Goal: Contribute content: Contribute content

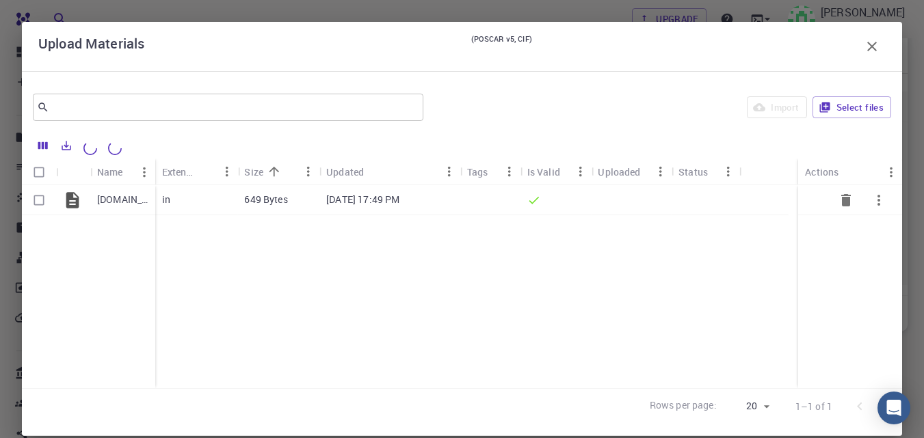
scroll to position [20, 0]
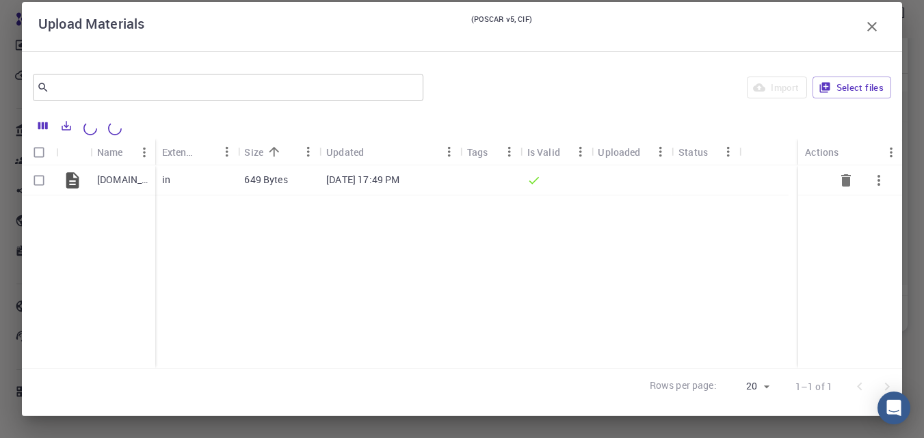
click at [268, 182] on p "649 Bytes" at bounding box center [265, 180] width 43 height 14
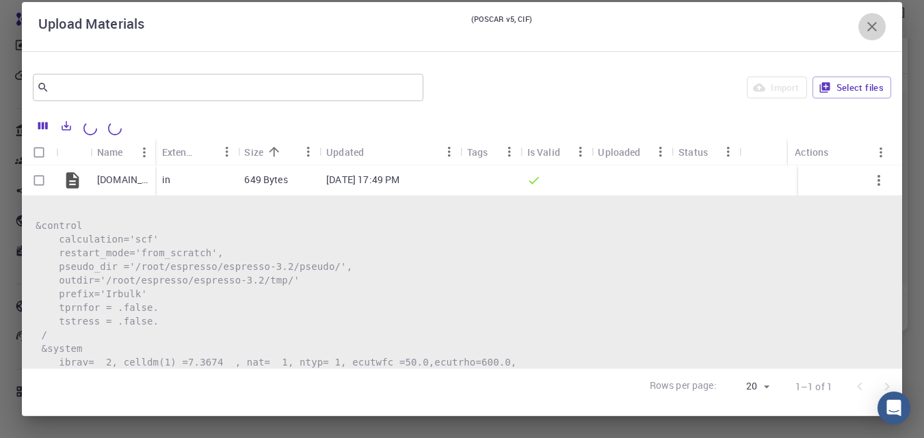
click at [864, 20] on icon "button" at bounding box center [872, 26] width 16 height 16
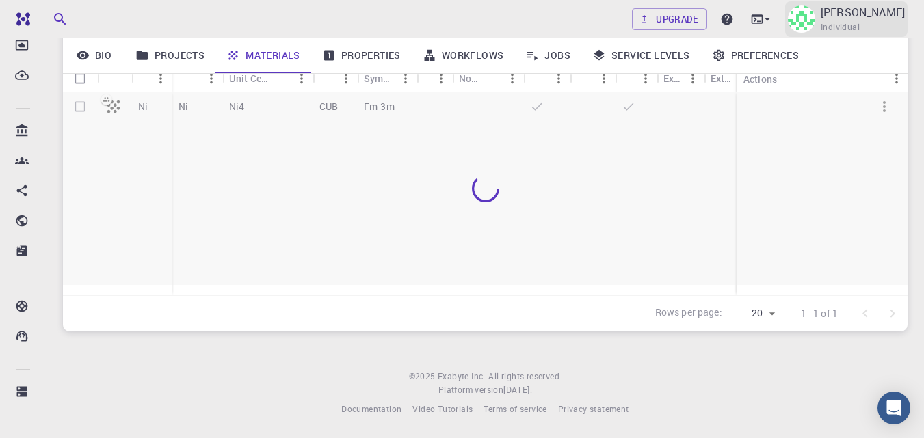
scroll to position [179, 0]
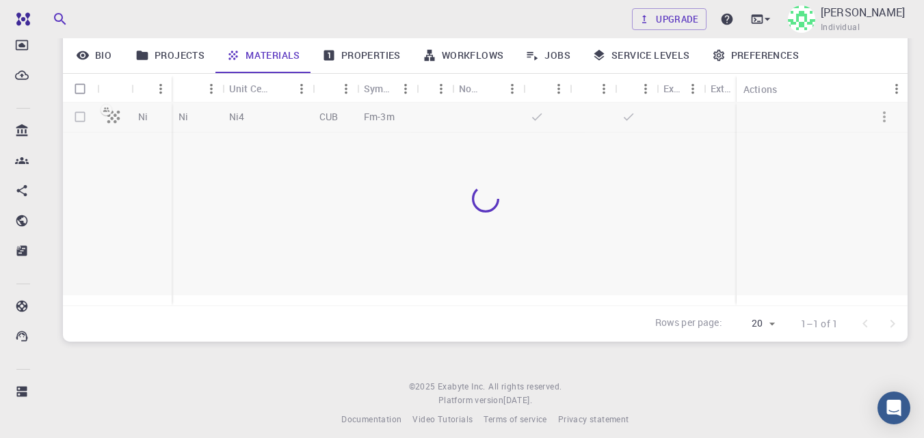
click at [112, 120] on div at bounding box center [485, 199] width 845 height 193
click at [193, 54] on link "Projects" at bounding box center [169, 56] width 91 height 36
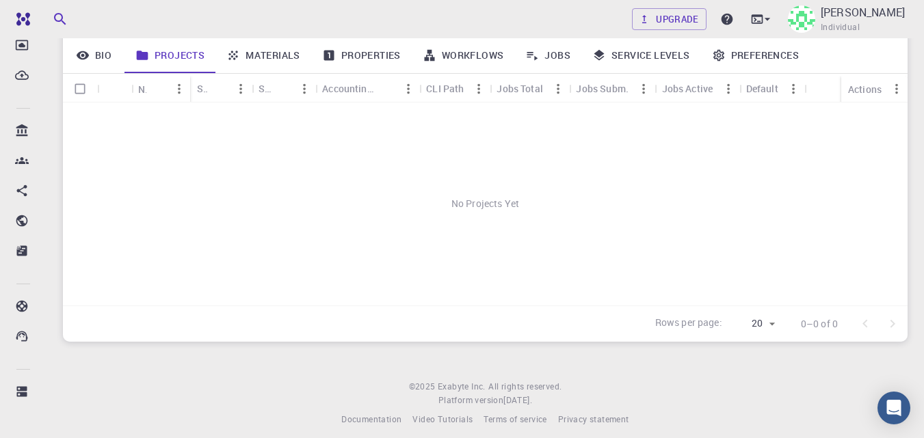
click at [362, 54] on link "Properties" at bounding box center [361, 56] width 101 height 36
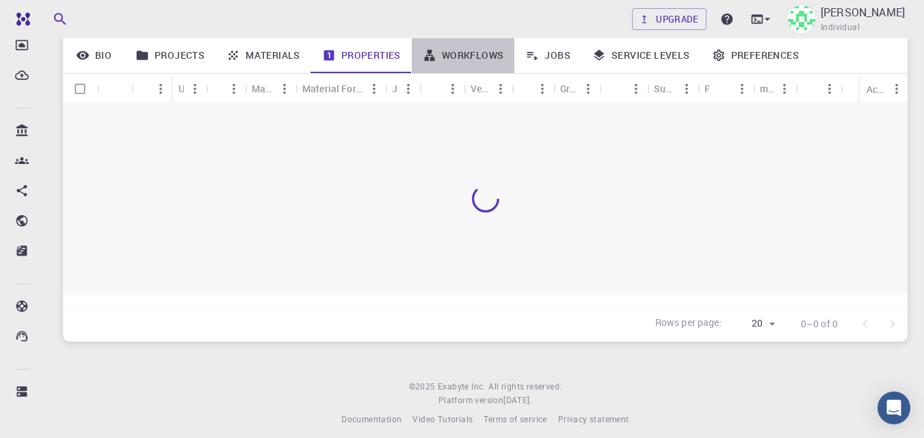
click at [455, 57] on link "Workflows" at bounding box center [463, 56] width 103 height 36
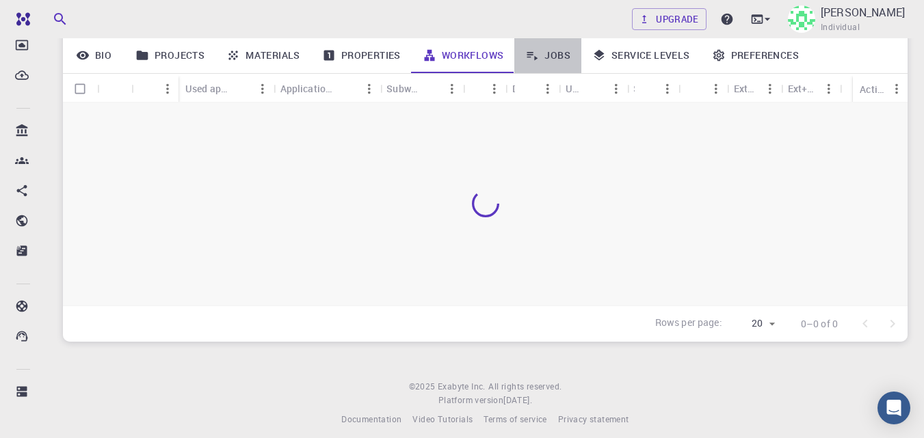
click at [555, 56] on link "Jobs" at bounding box center [547, 56] width 67 height 36
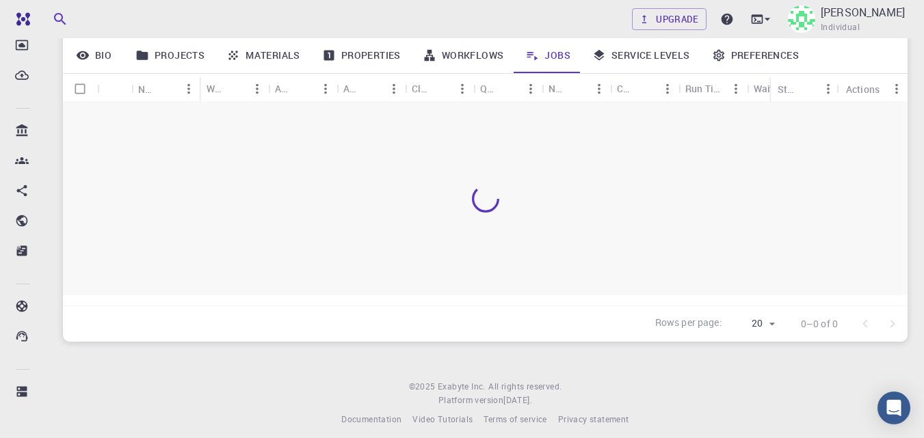
click at [636, 60] on link "Service Levels" at bounding box center [641, 56] width 120 height 36
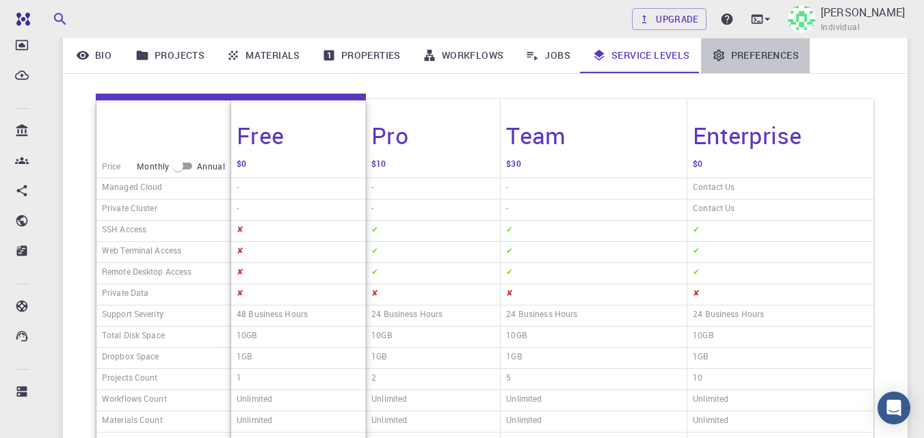
click at [743, 57] on link "Preferences" at bounding box center [755, 56] width 109 height 36
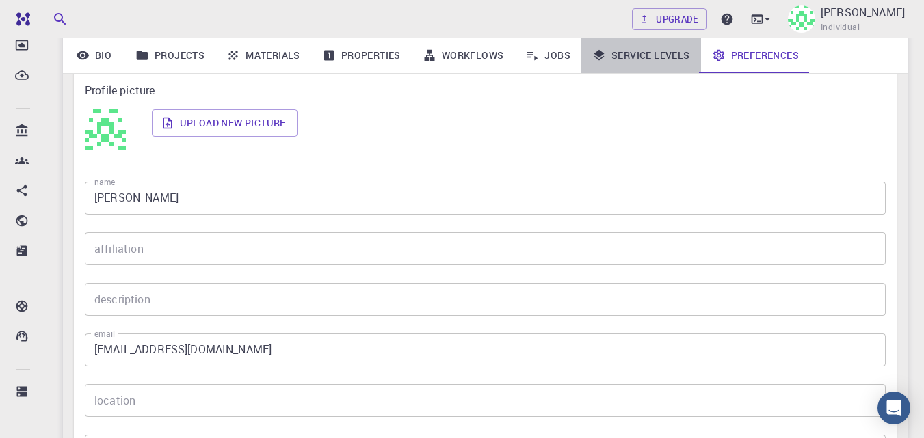
click at [583, 49] on link "Service Levels" at bounding box center [641, 56] width 120 height 36
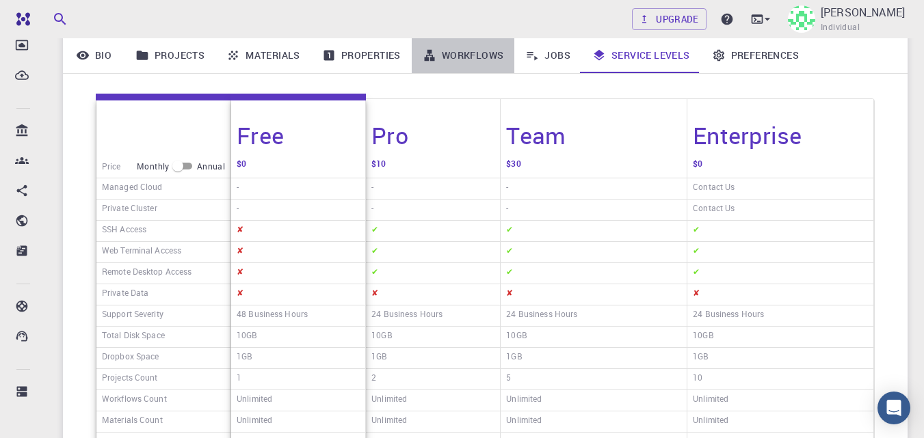
click at [474, 58] on link "Workflows" at bounding box center [463, 56] width 103 height 36
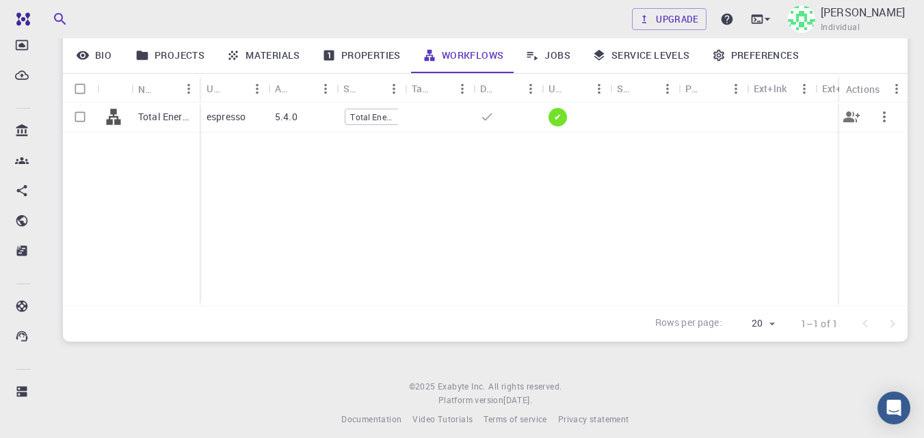
click at [376, 116] on span "Total Energy" at bounding box center [371, 117] width 53 height 12
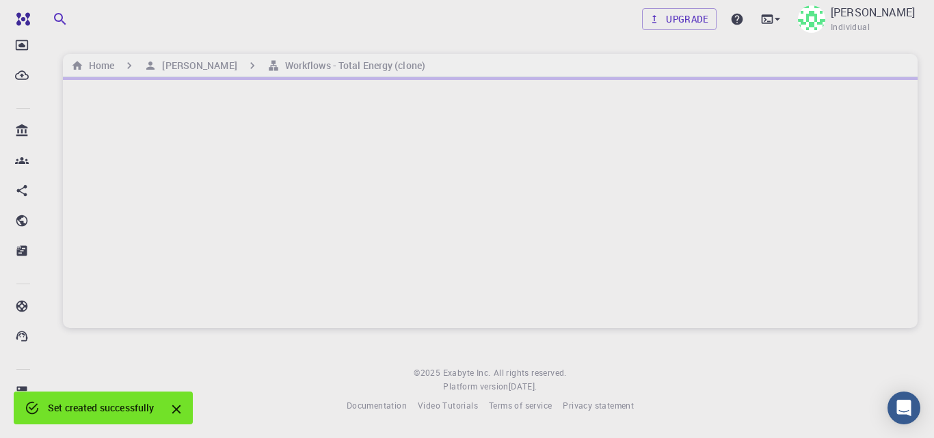
click at [176, 411] on icon "Close" at bounding box center [176, 410] width 9 height 9
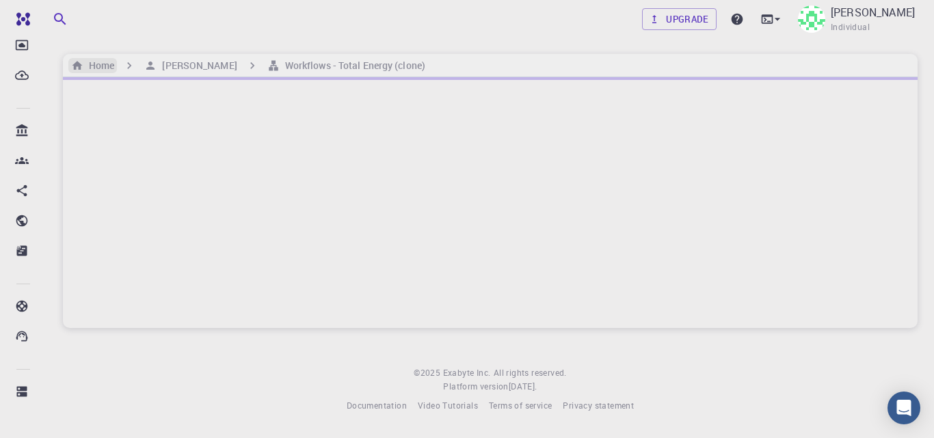
click at [109, 62] on h6 "Home" at bounding box center [98, 65] width 31 height 15
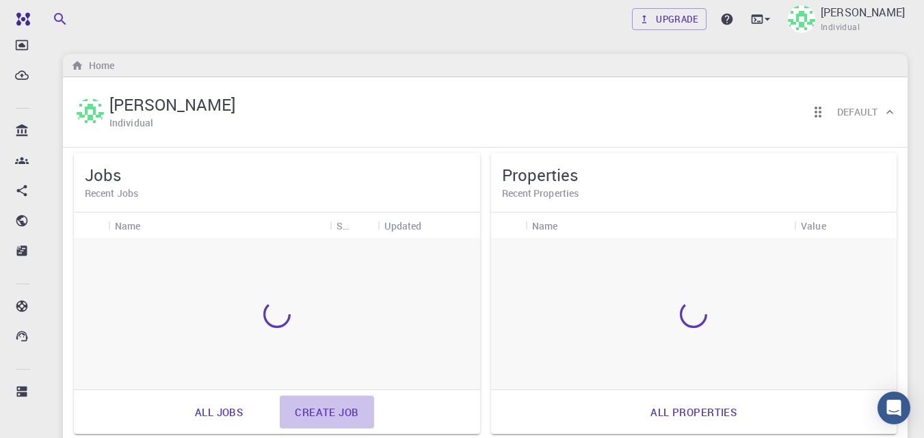
click at [321, 413] on link "Create job" at bounding box center [327, 412] width 94 height 33
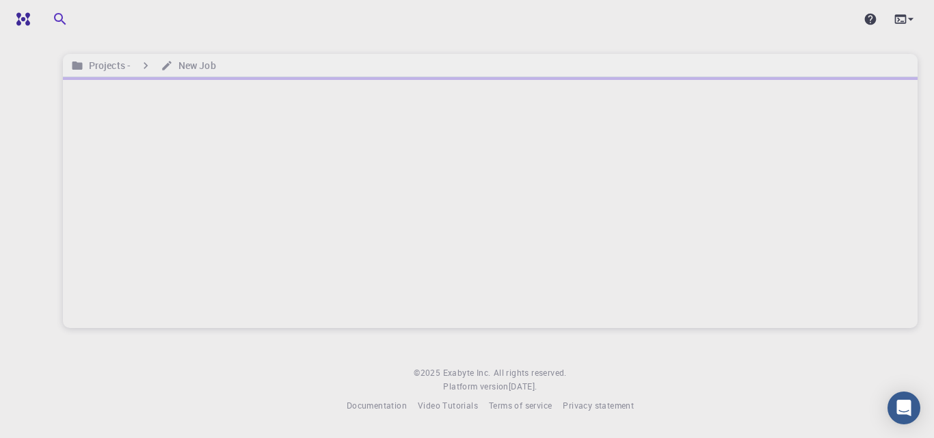
click at [354, 229] on div at bounding box center [490, 202] width 855 height 251
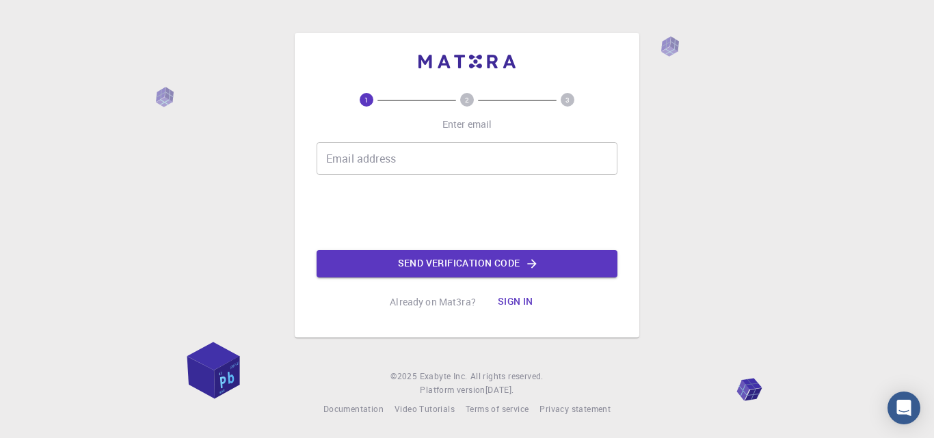
click at [336, 154] on input "Email address" at bounding box center [467, 158] width 301 height 33
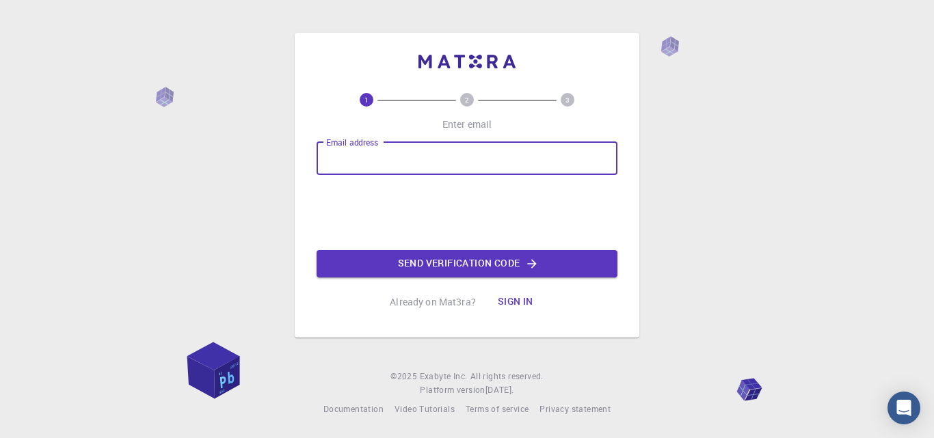
type input "ihsanas2000@gmail.com"
click at [518, 301] on button "Sign in" at bounding box center [515, 302] width 57 height 27
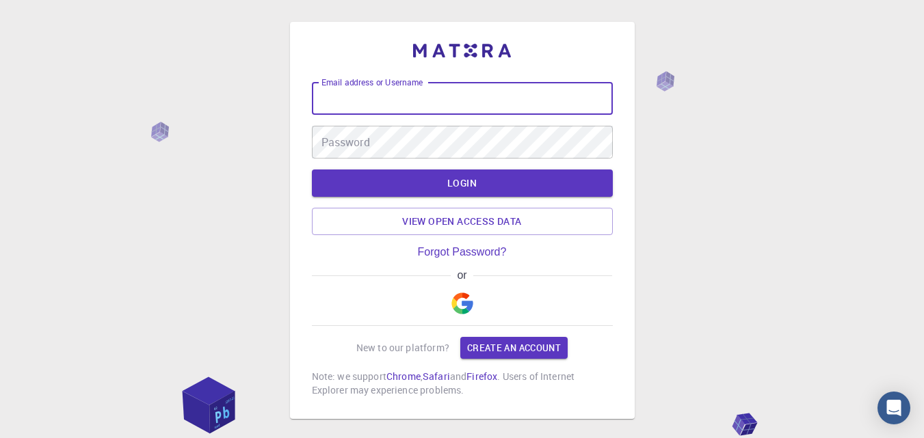
click at [334, 97] on input "Email address or Username" at bounding box center [462, 98] width 301 height 33
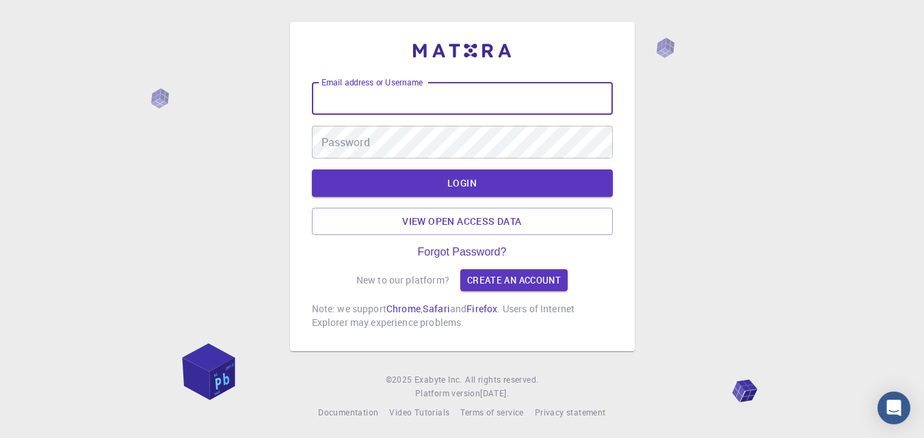
click at [343, 99] on input "Email address or Username" at bounding box center [462, 98] width 301 height 33
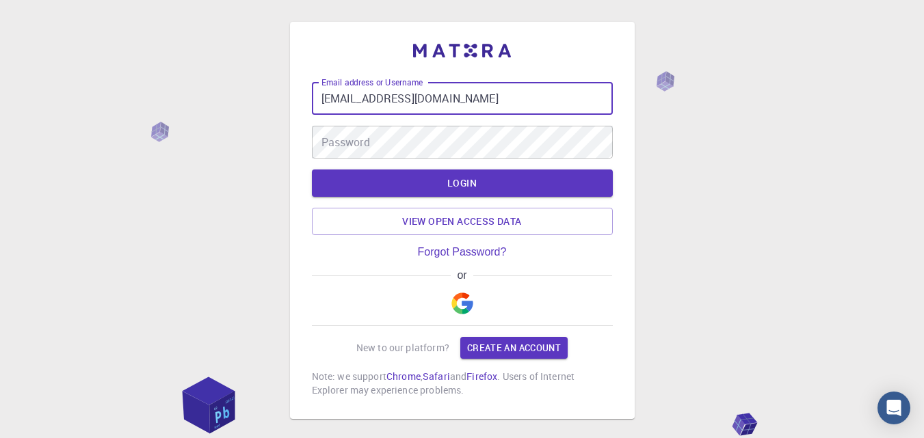
type input "[EMAIL_ADDRESS][DOMAIN_NAME]"
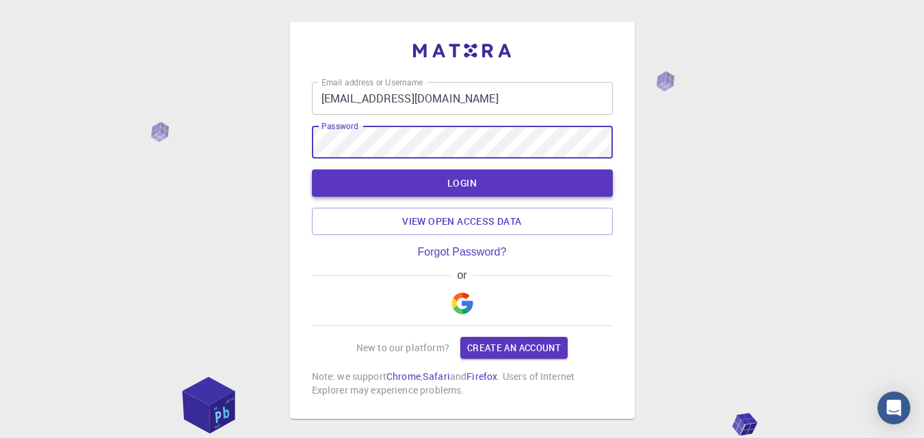
click at [312, 170] on button "LOGIN" at bounding box center [462, 183] width 301 height 27
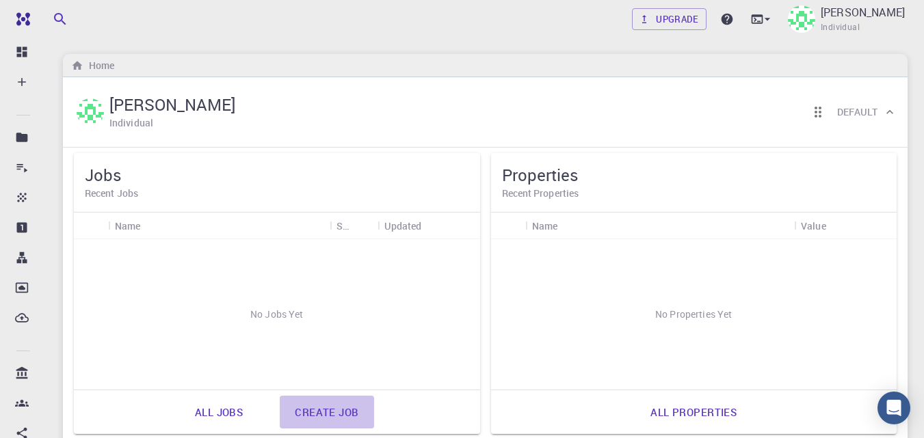
click at [330, 412] on link "Create job" at bounding box center [327, 412] width 94 height 33
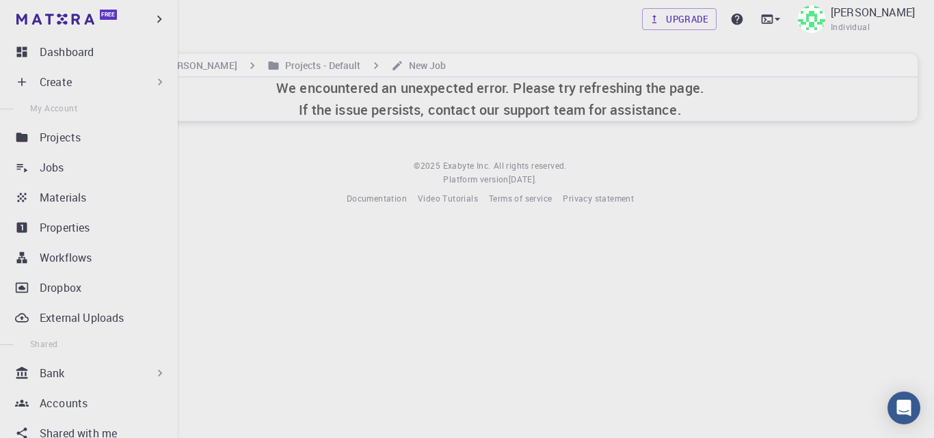
click at [51, 82] on p "Create" at bounding box center [56, 82] width 32 height 16
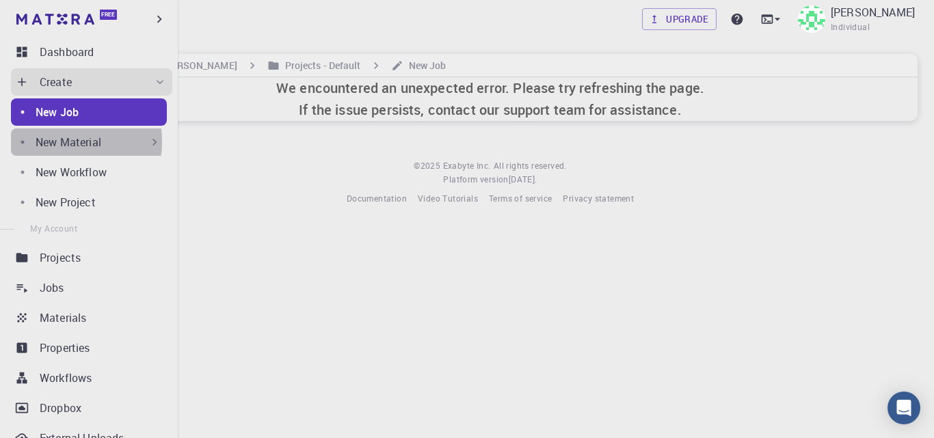
click at [55, 142] on p "New Material" at bounding box center [69, 142] width 66 height 16
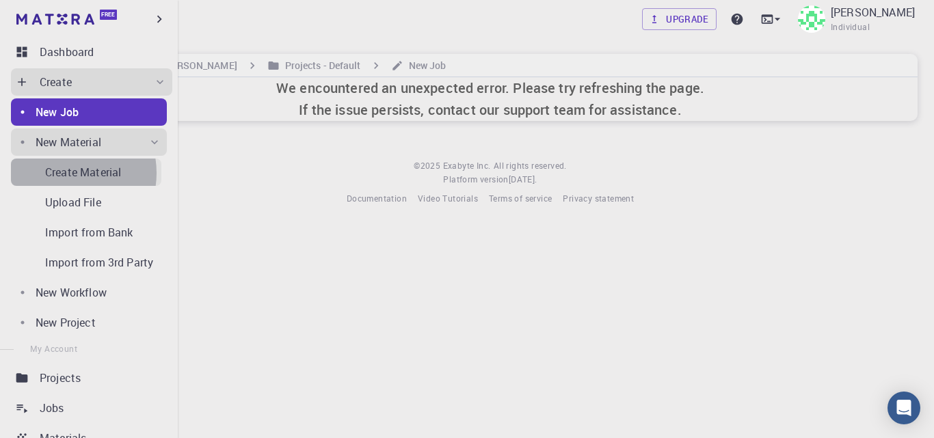
click at [64, 173] on p "Create Material" at bounding box center [83, 172] width 76 height 16
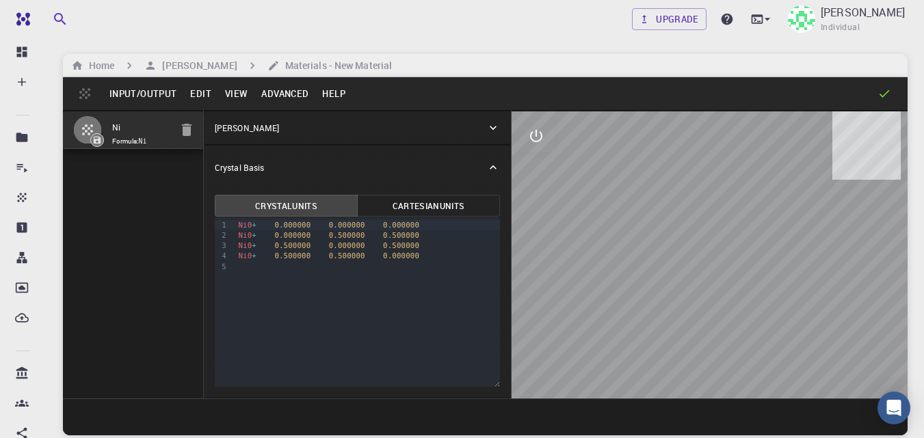
drag, startPoint x: 713, startPoint y: 309, endPoint x: 714, endPoint y: 280, distance: 29.4
click at [713, 283] on div at bounding box center [710, 254] width 396 height 287
click at [493, 128] on icon at bounding box center [493, 128] width 14 height 14
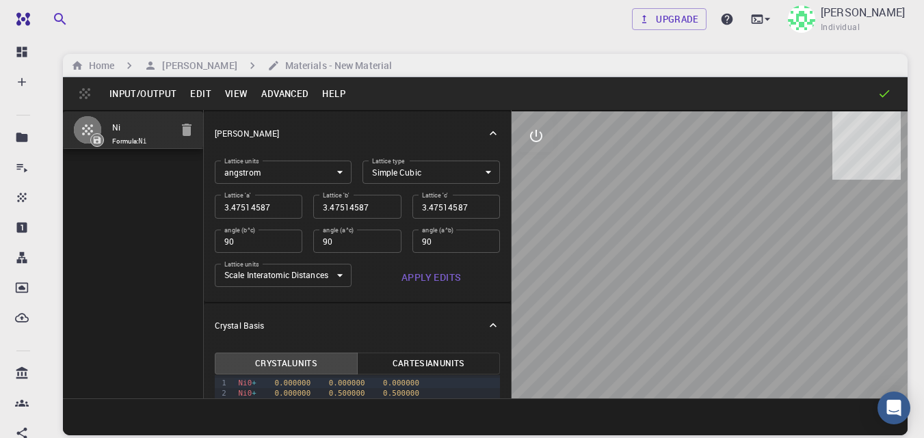
click at [200, 90] on button "Edit" at bounding box center [200, 94] width 35 height 22
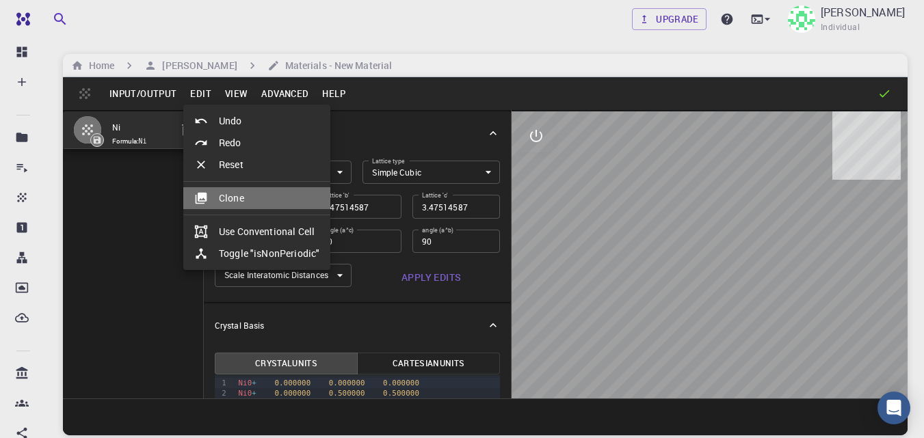
click at [231, 200] on li "Clone" at bounding box center [256, 198] width 147 height 22
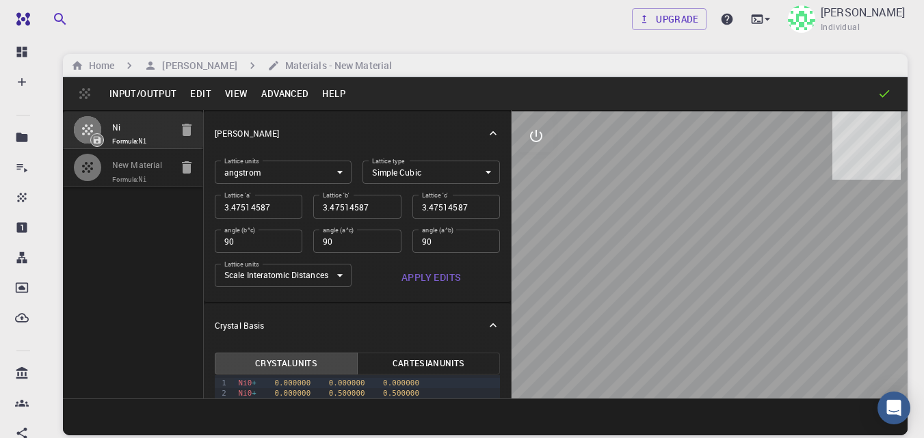
click at [142, 176] on code "Ni" at bounding box center [143, 180] width 8 height 8
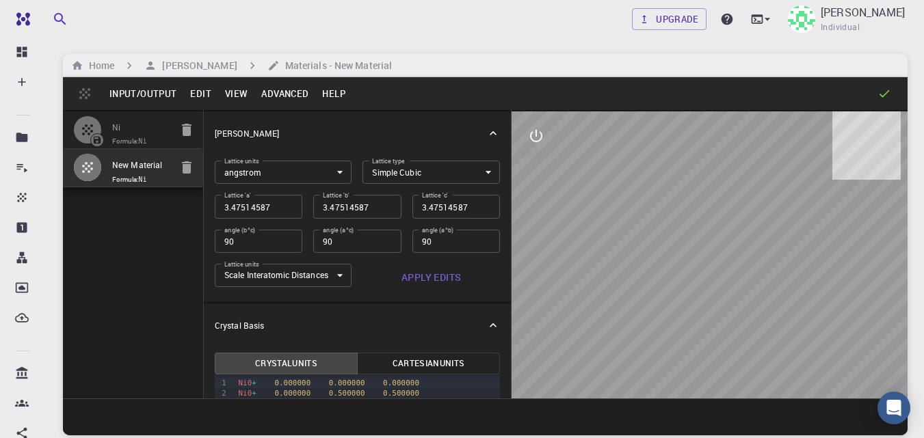
click at [146, 235] on div "Ni Formula: Ni New Material Formula: Ni" at bounding box center [133, 254] width 141 height 289
click at [283, 95] on button "Advanced" at bounding box center [284, 94] width 61 height 22
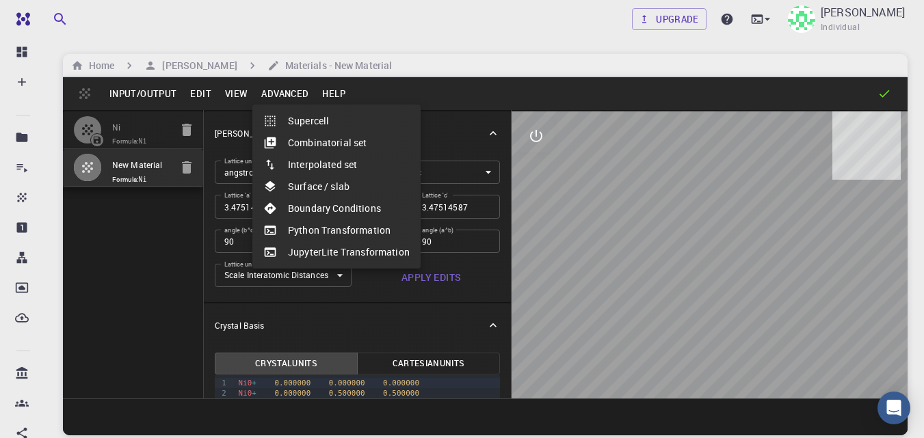
click at [302, 187] on li "Surface / slab" at bounding box center [336, 187] width 168 height 22
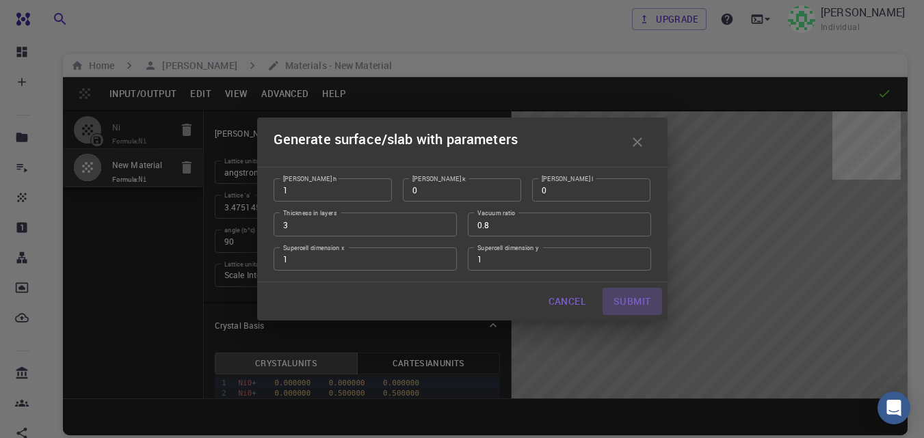
click at [618, 301] on button "Submit" at bounding box center [632, 301] width 59 height 27
type input "TRI"
type input "3.4751"
type input "52.12700000000001"
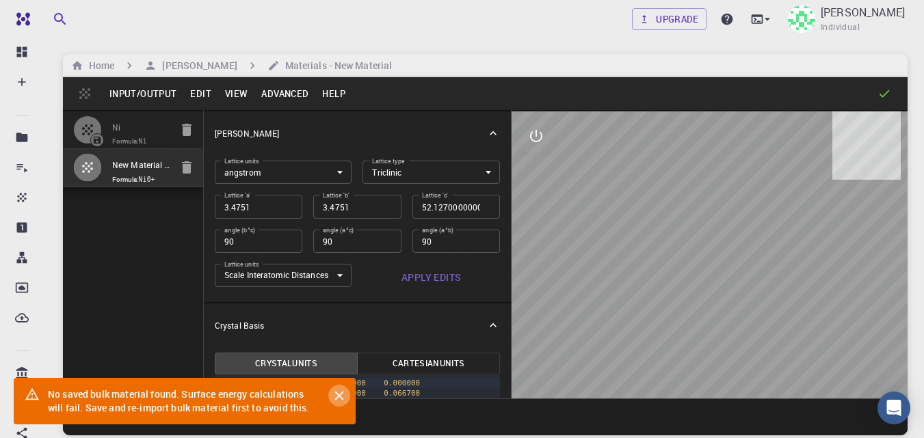
click at [334, 399] on icon "Close" at bounding box center [339, 396] width 15 height 15
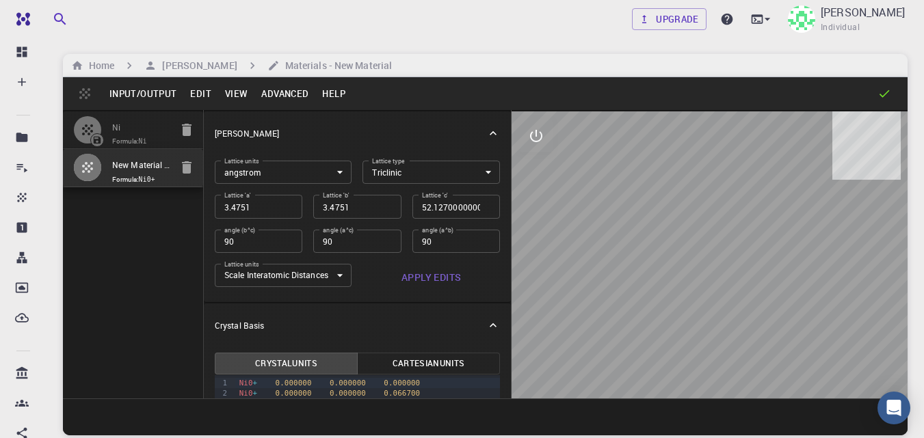
click at [486, 135] on icon at bounding box center [493, 134] width 14 height 14
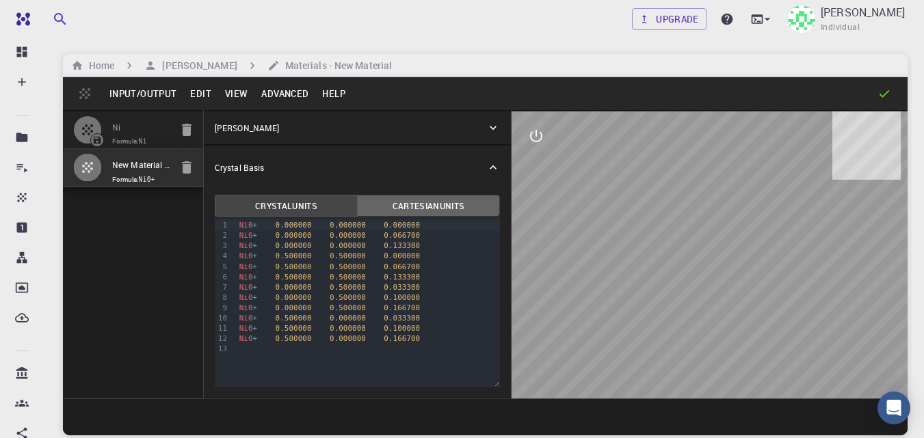
click at [383, 204] on button "Cartesian Units" at bounding box center [428, 206] width 143 height 22
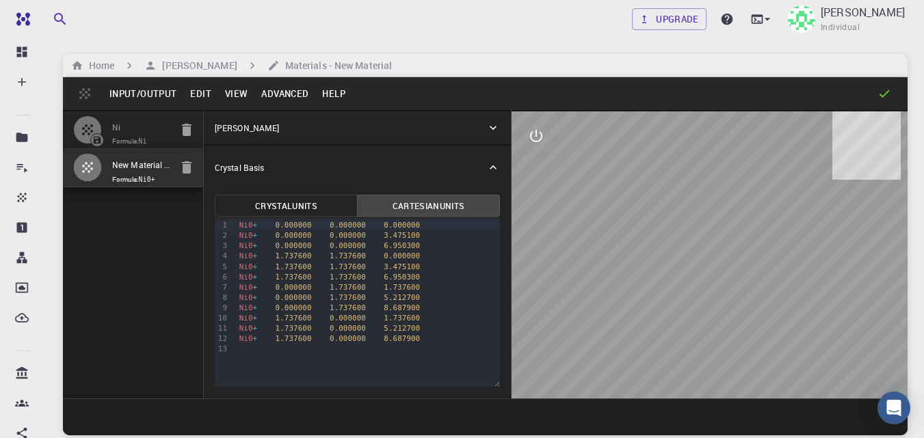
click at [200, 92] on button "Edit" at bounding box center [200, 94] width 35 height 22
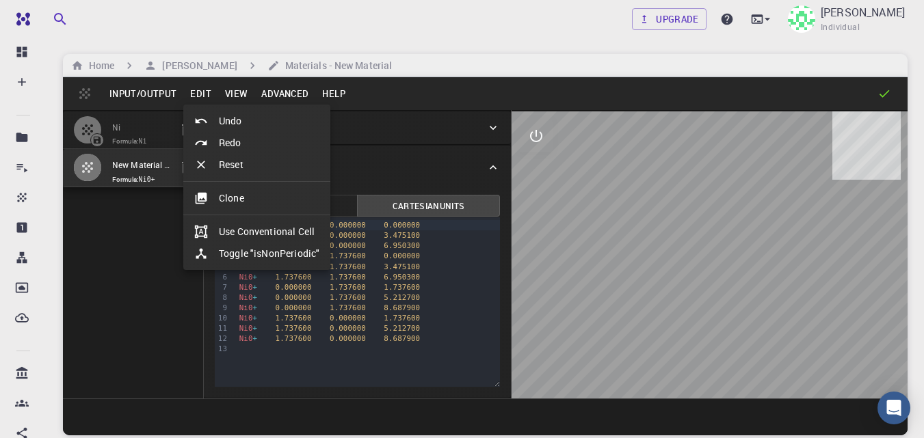
click at [157, 92] on div at bounding box center [462, 219] width 924 height 438
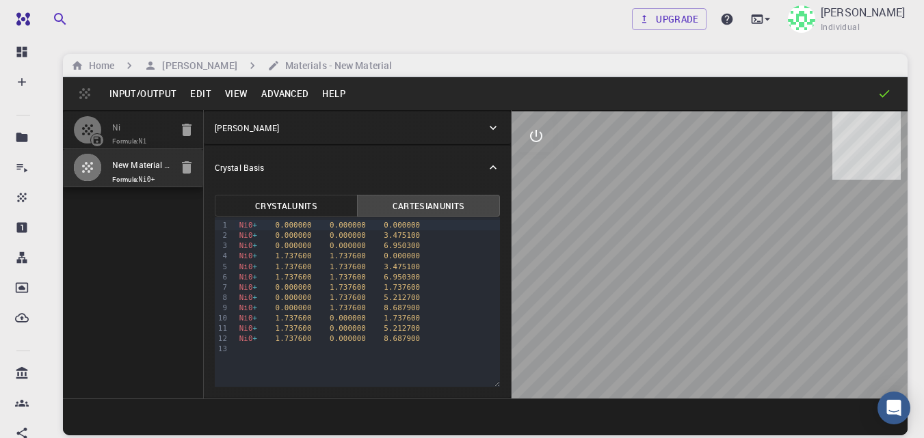
click at [133, 92] on button "Input/Output" at bounding box center [143, 94] width 81 height 22
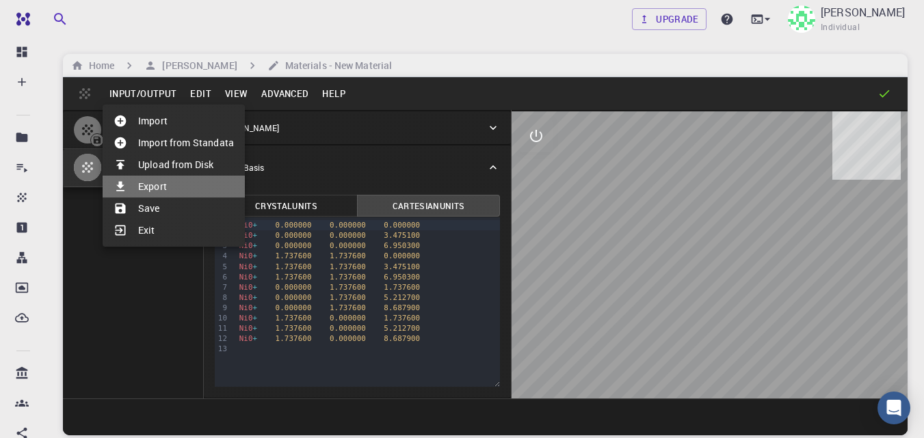
click at [148, 188] on li "Export" at bounding box center [174, 187] width 142 height 22
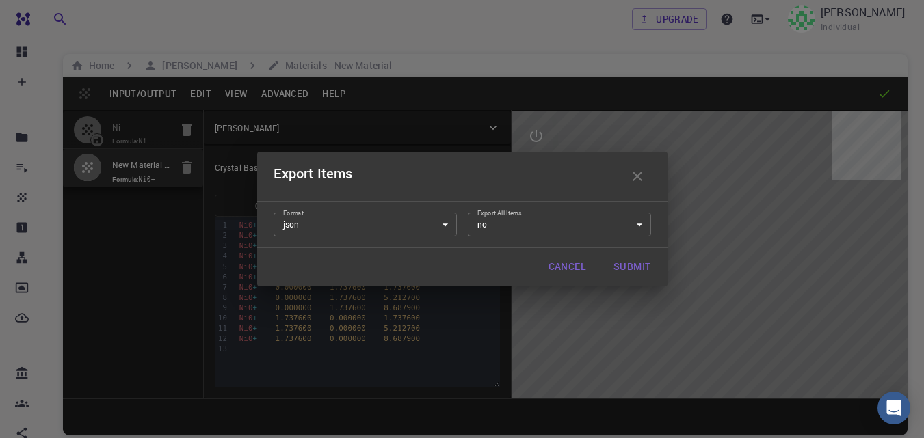
click at [445, 224] on body "Free Dashboard Create New Job New Material Create Material Upload File Import f…" at bounding box center [462, 271] width 924 height 542
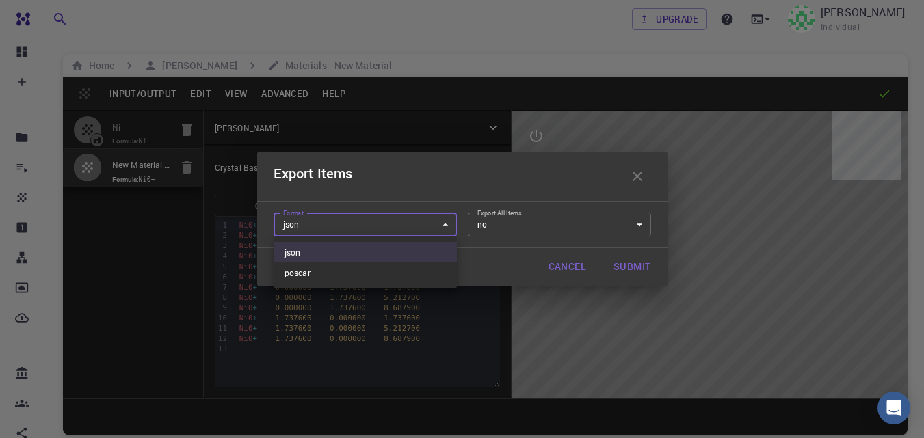
click at [426, 272] on li "poscar" at bounding box center [365, 273] width 183 height 21
type input "poscar"
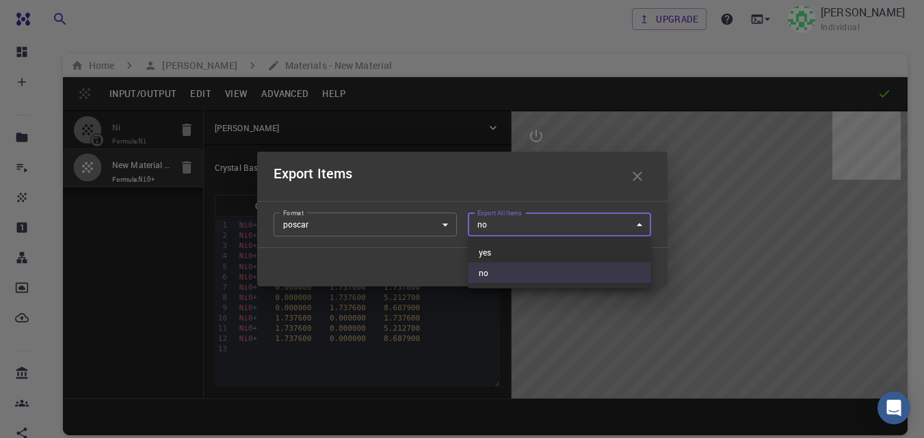
click at [642, 228] on body "Free Dashboard Create New Job New Material Create Material Upload File Import f…" at bounding box center [462, 271] width 924 height 542
click at [622, 253] on li "yes" at bounding box center [559, 252] width 183 height 21
type input "yes"
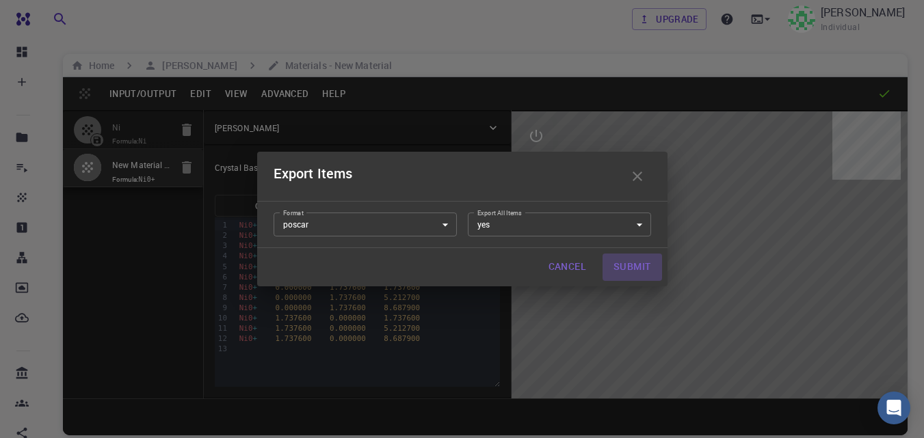
click at [627, 267] on button "Submit" at bounding box center [632, 267] width 59 height 27
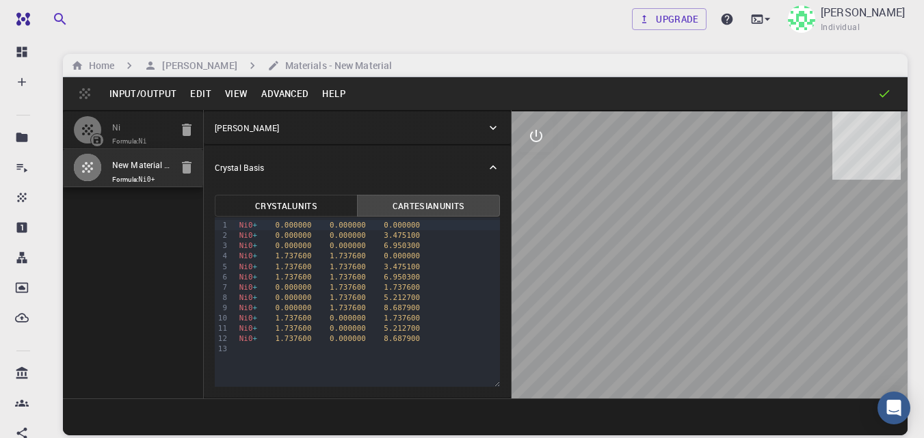
click at [197, 92] on button "Edit" at bounding box center [200, 94] width 35 height 22
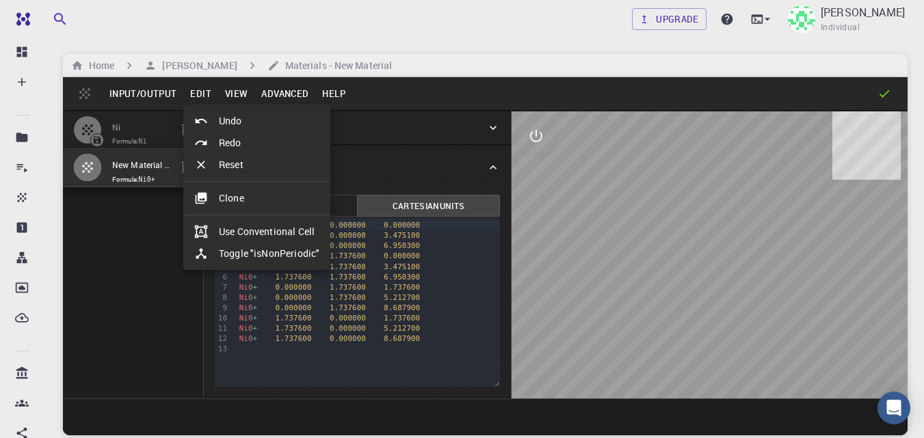
click at [263, 92] on div at bounding box center [462, 219] width 924 height 438
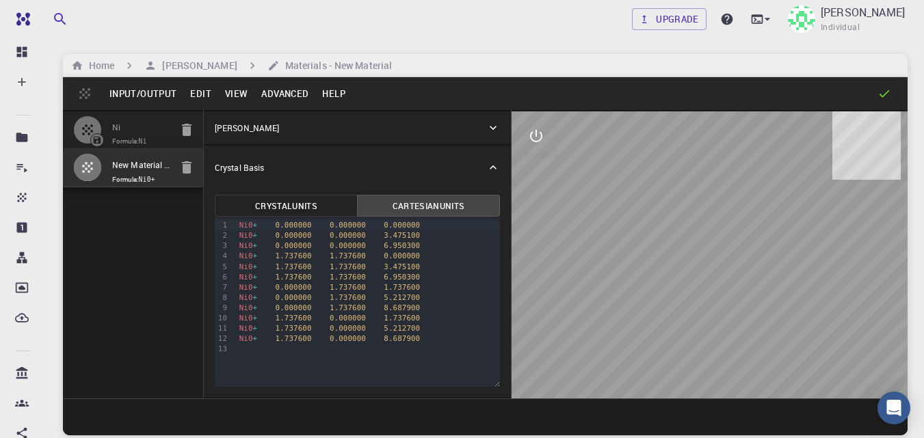
click at [269, 92] on button "Advanced" at bounding box center [284, 94] width 61 height 22
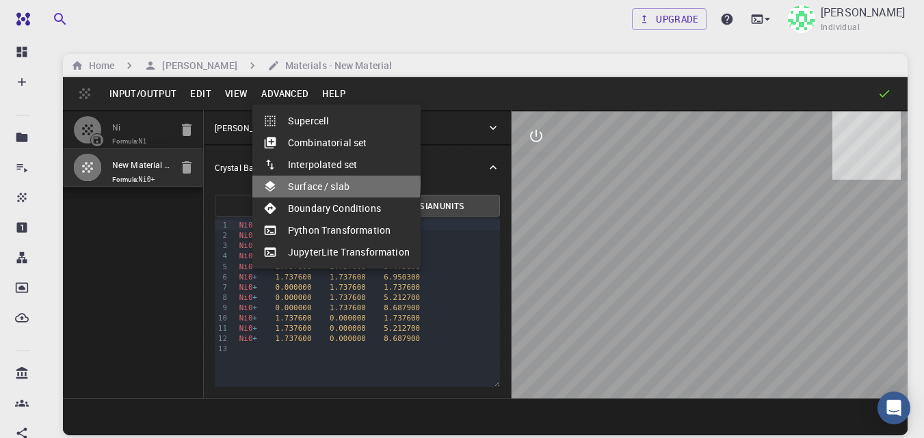
click at [299, 183] on li "Surface / slab" at bounding box center [336, 187] width 168 height 22
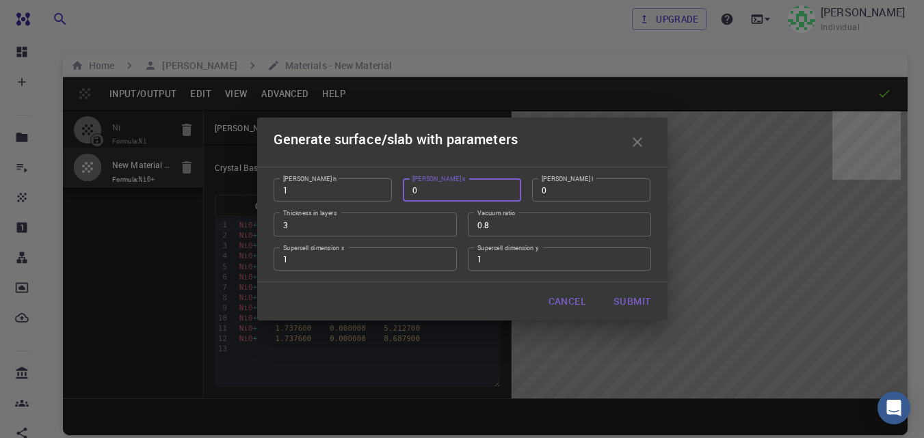
drag, startPoint x: 421, startPoint y: 190, endPoint x: 410, endPoint y: 190, distance: 10.9
click at [410, 190] on input "0" at bounding box center [462, 190] width 118 height 23
type input "1"
click at [616, 301] on button "Submit" at bounding box center [632, 301] width 59 height 27
type input "4.9145335506027426"
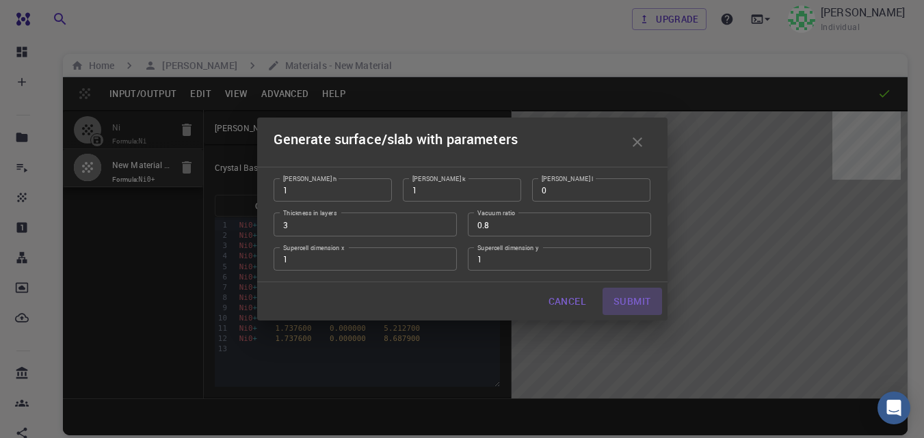
type input "52.127"
type input "52.12650000000001"
type input "45.00000000000001"
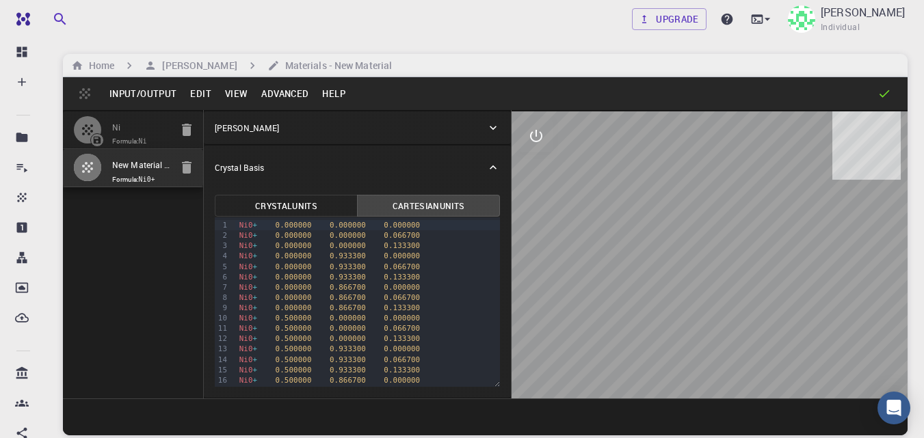
click at [490, 168] on icon at bounding box center [493, 168] width 14 height 14
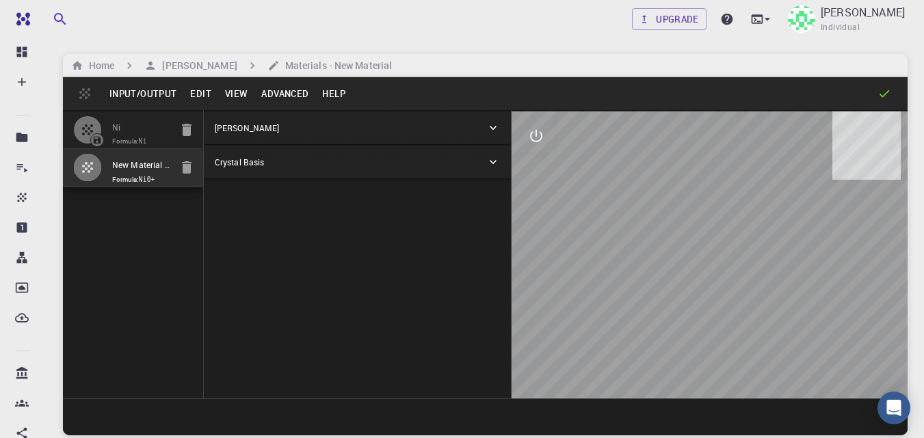
click at [495, 129] on icon at bounding box center [493, 128] width 7 height 4
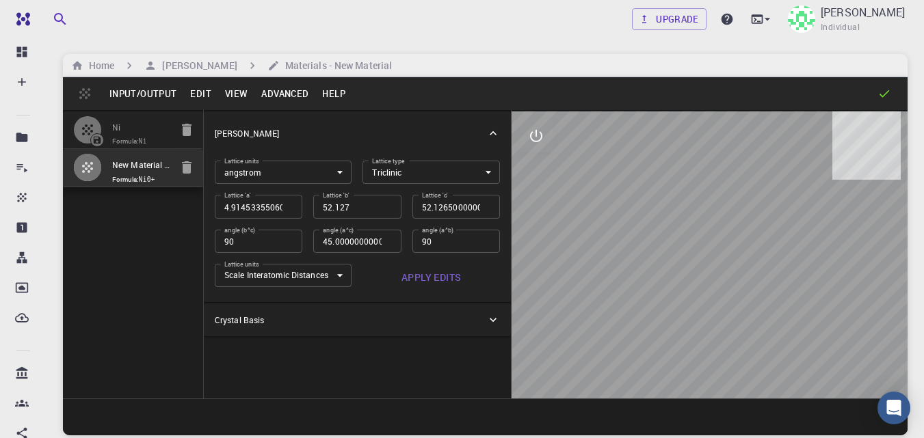
click at [159, 263] on div "Ni Formula: Ni New Material - slab [1,0,0] - slab [1,1,0] Formula: Ni0+" at bounding box center [133, 254] width 141 height 289
click at [196, 92] on button "Edit" at bounding box center [200, 94] width 35 height 22
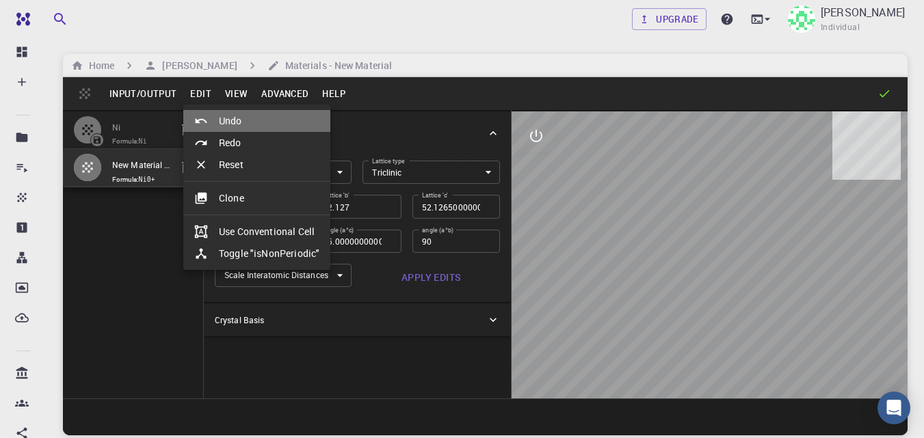
click at [207, 121] on icon at bounding box center [201, 121] width 14 height 14
type input "3.4751"
type input "52.12700000000001"
type input "90"
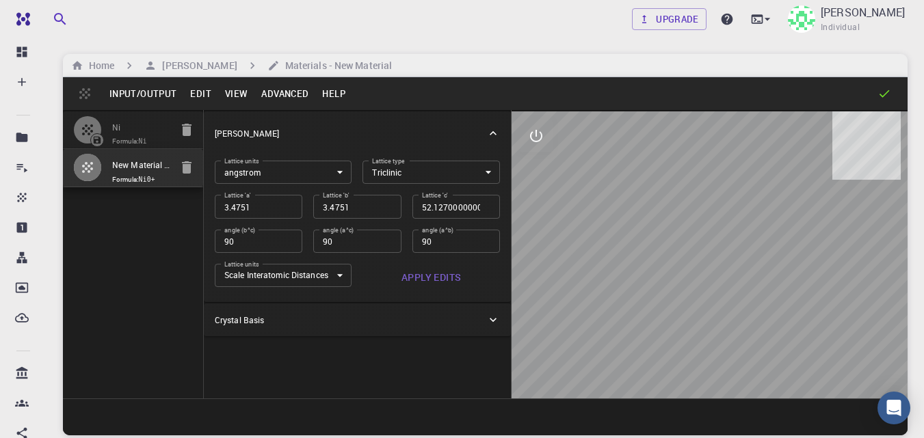
click at [193, 96] on button "Edit" at bounding box center [200, 94] width 35 height 22
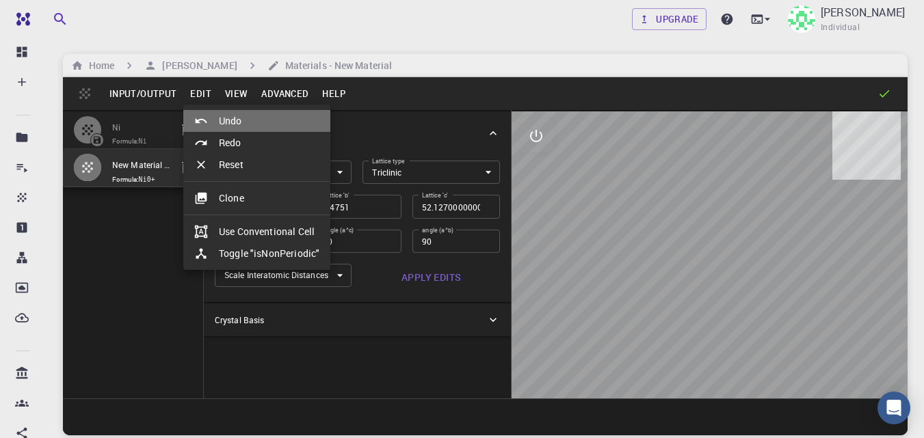
click at [219, 117] on li "Undo" at bounding box center [256, 121] width 147 height 22
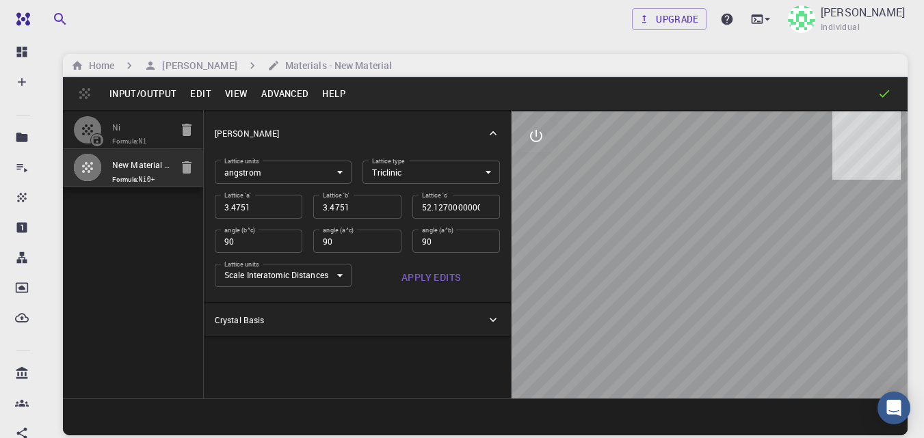
click at [202, 95] on button "Edit" at bounding box center [200, 94] width 35 height 22
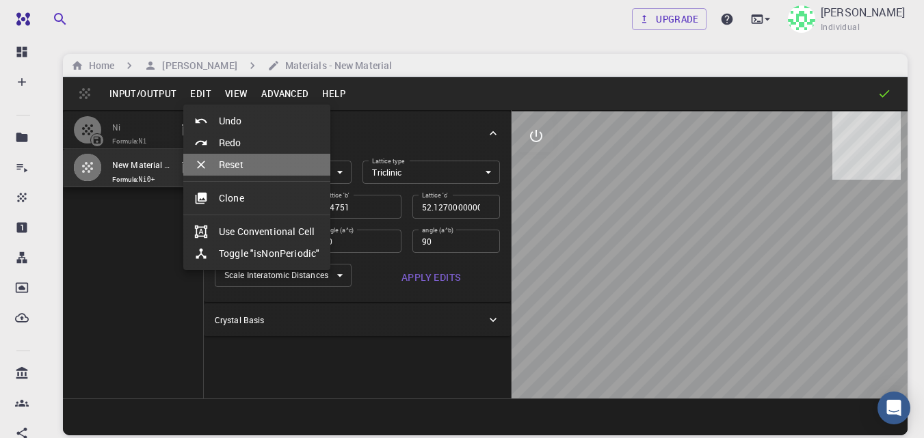
click at [222, 163] on li "Reset" at bounding box center [256, 165] width 147 height 22
type input "CUB"
type input "3.47514587"
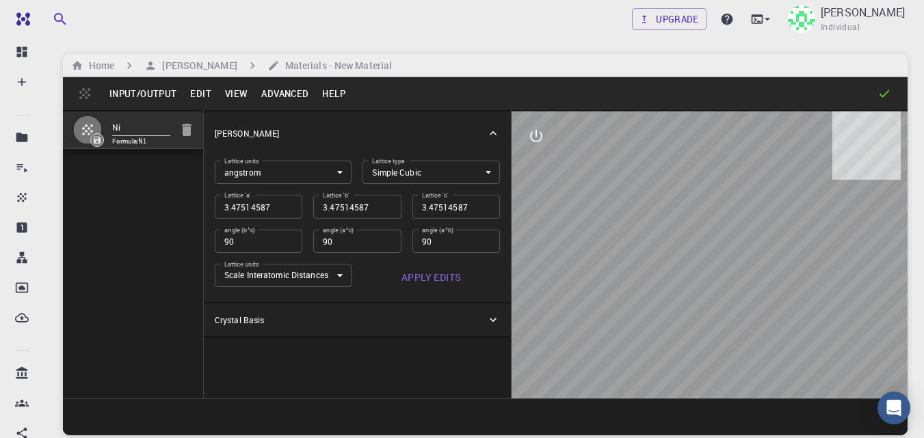
click at [268, 93] on button "Advanced" at bounding box center [284, 94] width 61 height 22
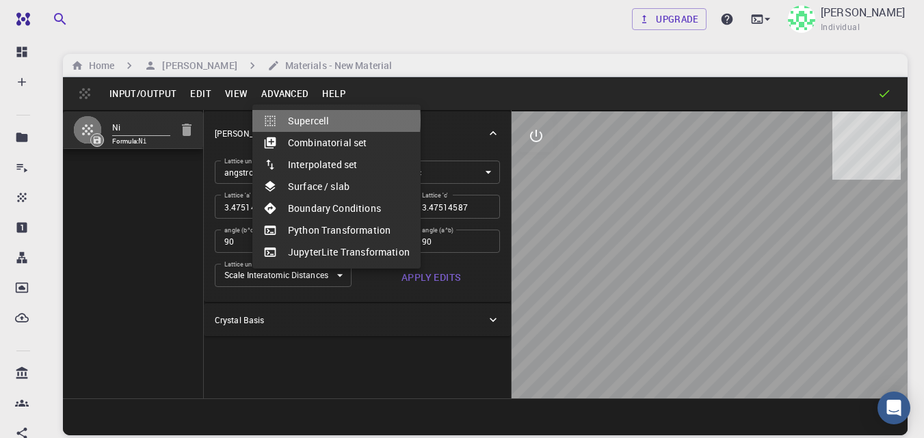
click at [298, 120] on li "Supercell" at bounding box center [336, 121] width 168 height 22
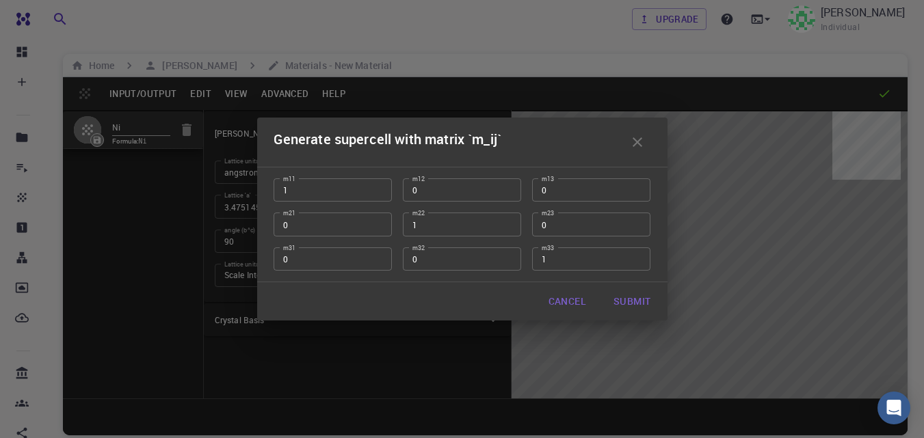
click at [635, 141] on icon "button" at bounding box center [638, 142] width 10 height 10
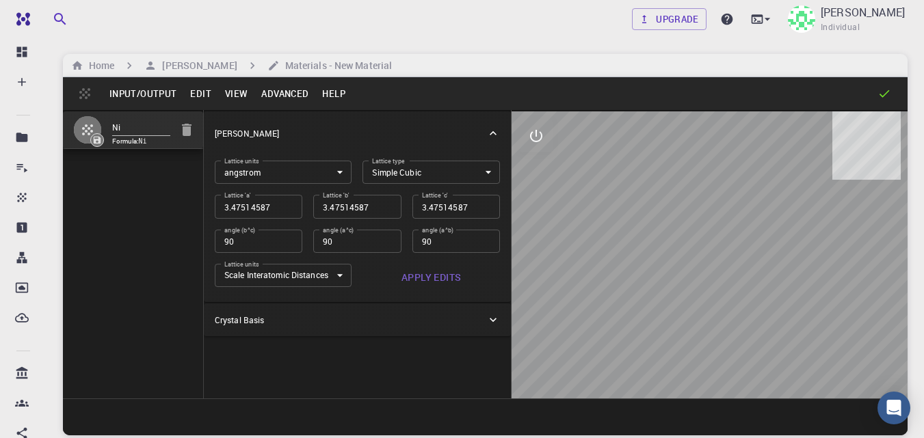
click at [270, 96] on button "Advanced" at bounding box center [284, 94] width 61 height 22
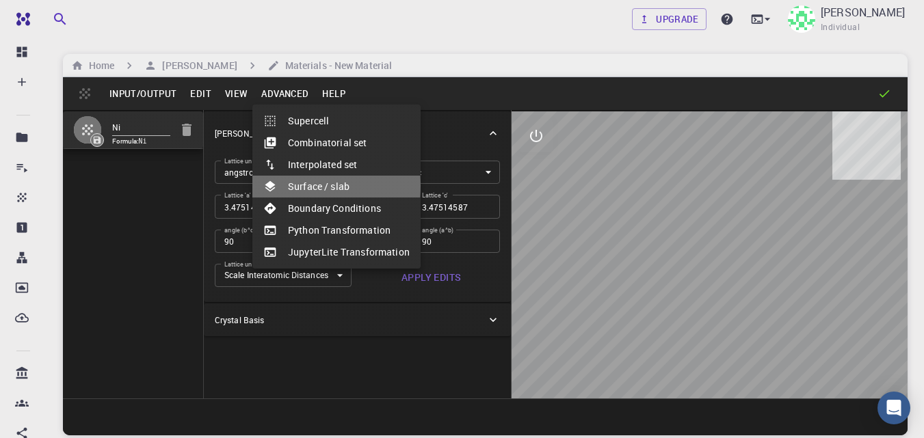
click at [285, 186] on div at bounding box center [275, 187] width 25 height 14
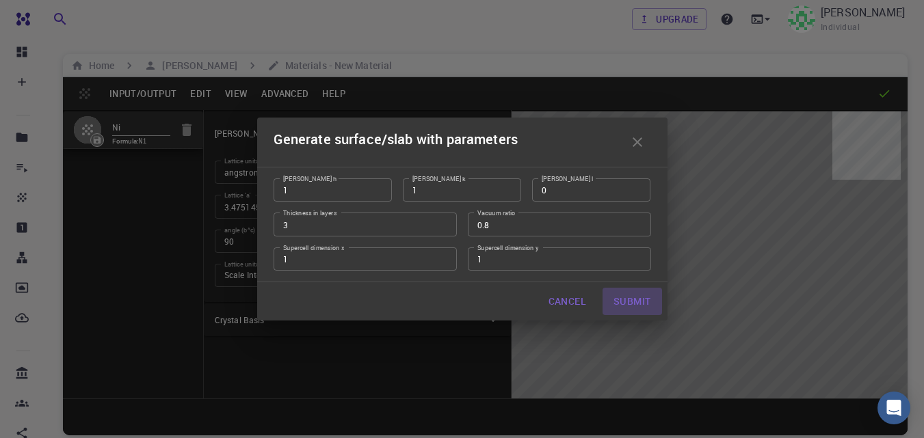
click at [621, 300] on button "Submit" at bounding box center [632, 301] width 59 height 27
type input "TRI"
type input "4.9145335506027426"
type input "3.4751"
type input "52.12700000000001"
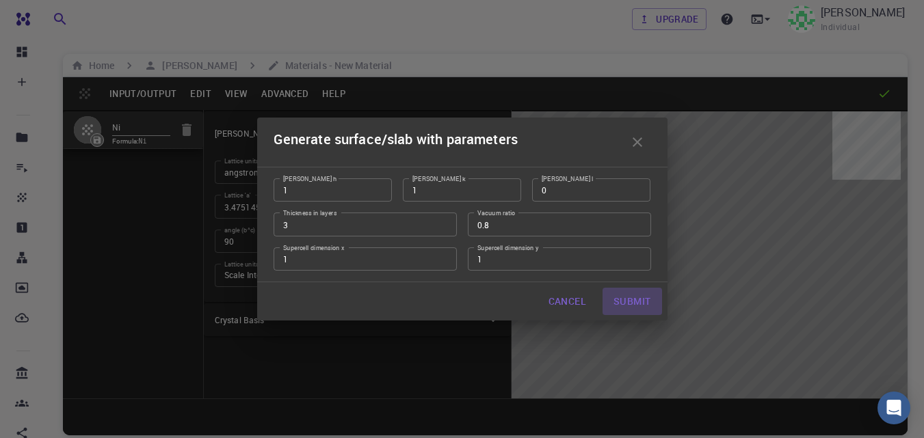
type input "45"
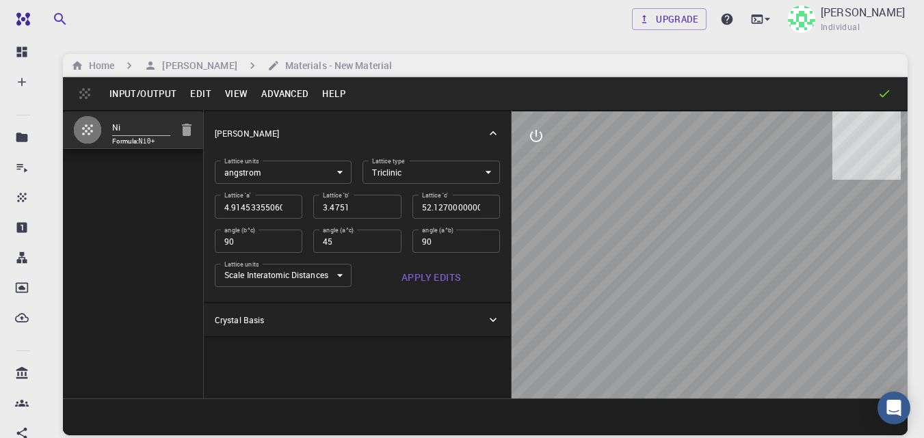
click at [154, 92] on button "Input/Output" at bounding box center [143, 94] width 81 height 22
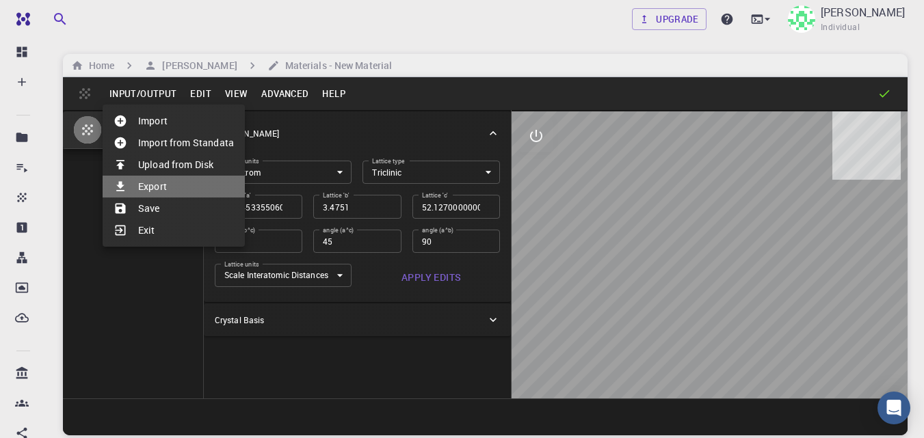
click at [149, 184] on li "Export" at bounding box center [174, 187] width 142 height 22
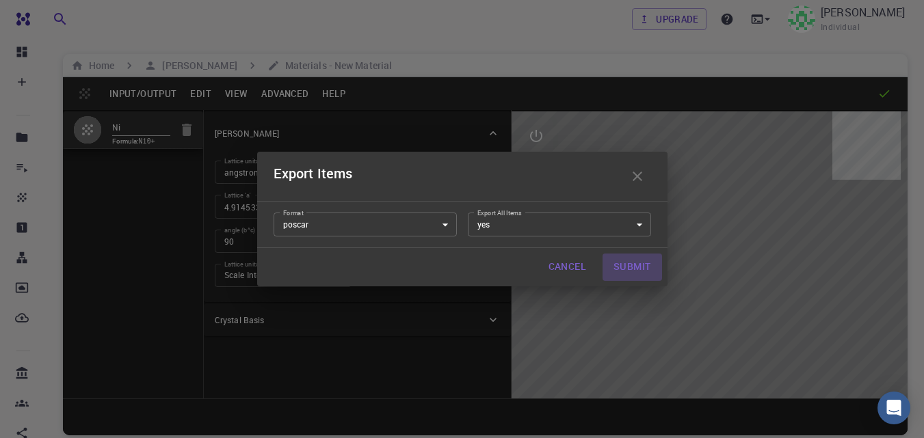
click at [625, 266] on button "Submit" at bounding box center [632, 267] width 59 height 27
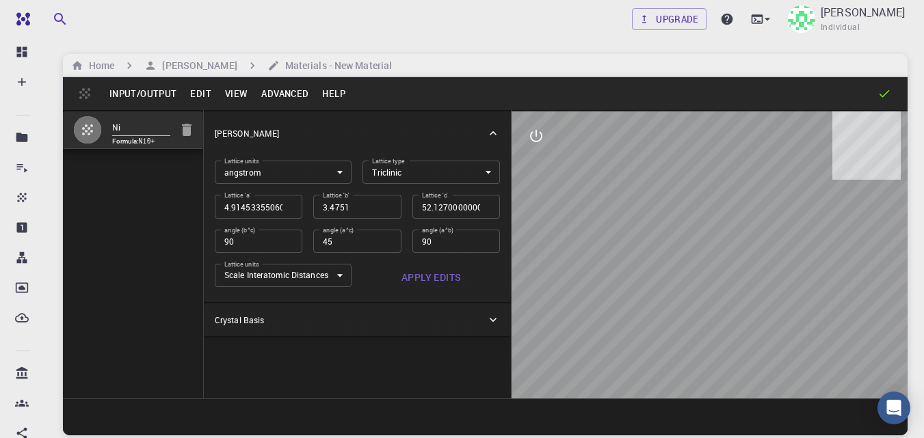
click at [199, 93] on button "Edit" at bounding box center [200, 94] width 35 height 22
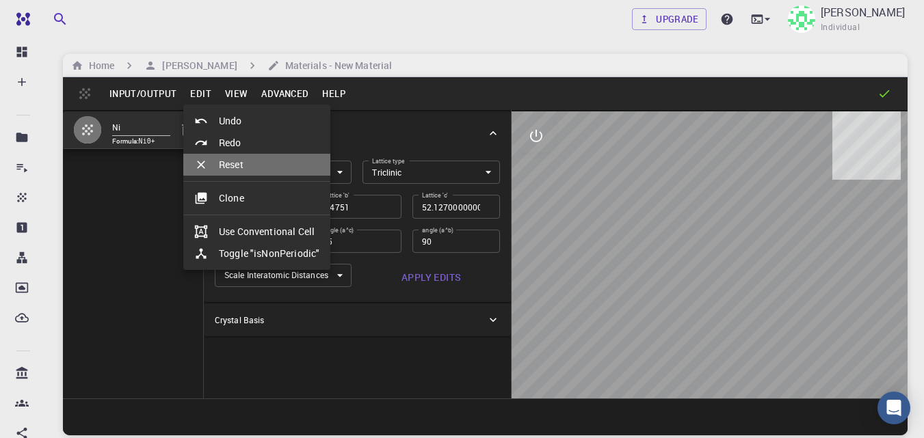
click at [224, 165] on li "Reset" at bounding box center [256, 165] width 147 height 22
type input "CUB"
type input "3.47514587"
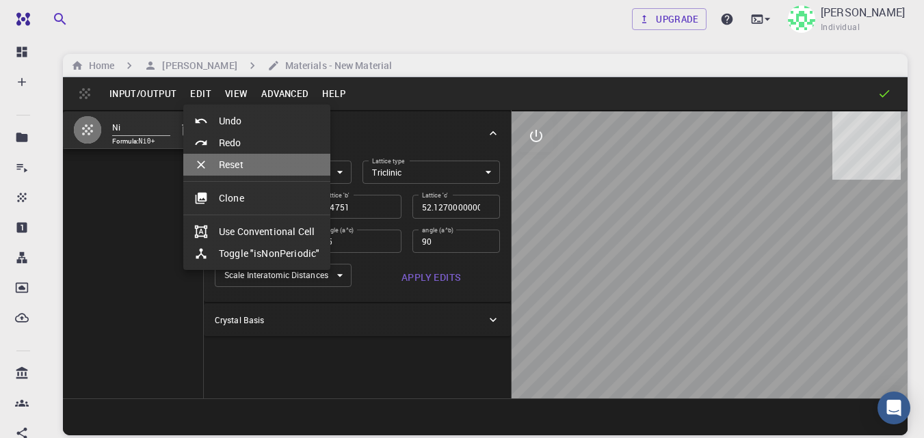
type input "90"
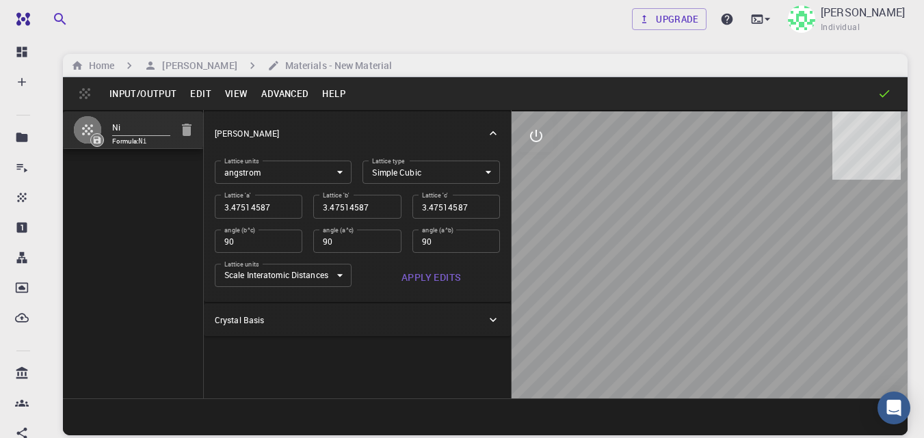
click at [272, 92] on button "Advanced" at bounding box center [284, 94] width 61 height 22
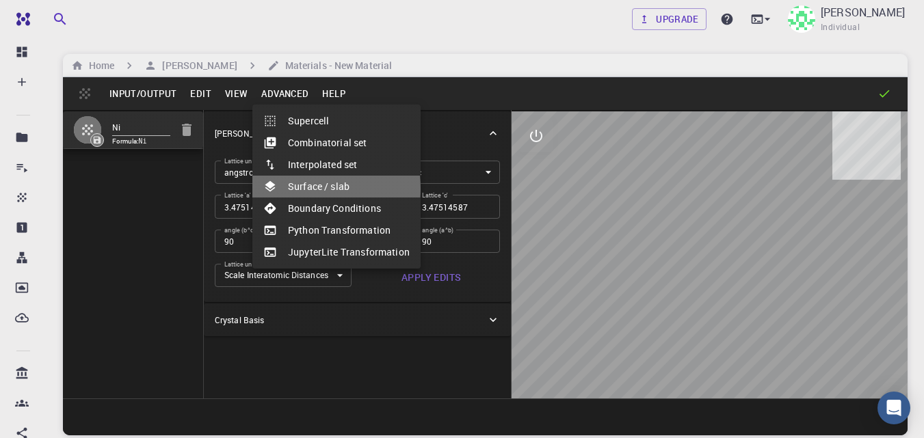
click at [304, 189] on li "Surface / slab" at bounding box center [336, 187] width 168 height 22
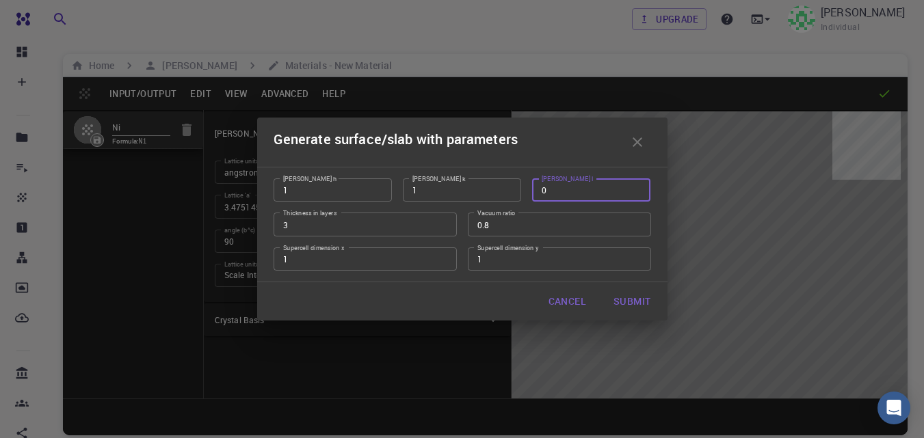
drag, startPoint x: 550, startPoint y: 192, endPoint x: 540, endPoint y: 189, distance: 10.0
click at [540, 189] on input "0" at bounding box center [591, 190] width 118 height 23
type input "1"
click at [626, 301] on button "Submit" at bounding box center [632, 301] width 59 height 27
type input "TRI"
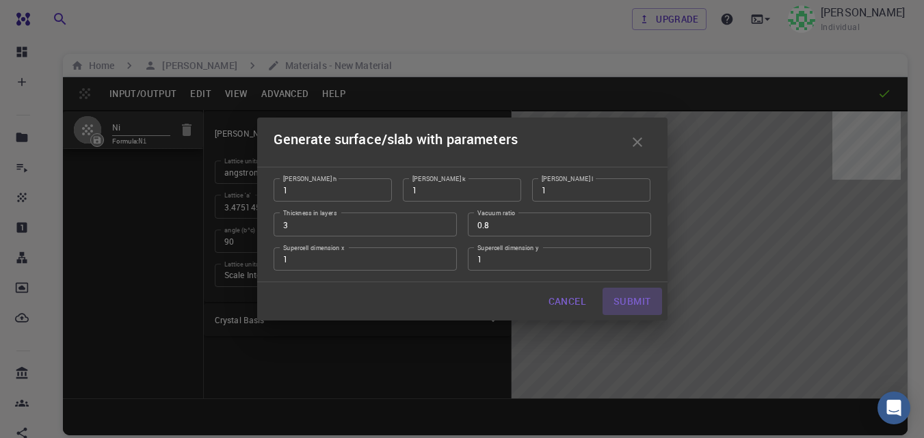
type input "4.9145335506027426"
type input "52.12700000000001"
type input "45"
type input "60.00000000000001"
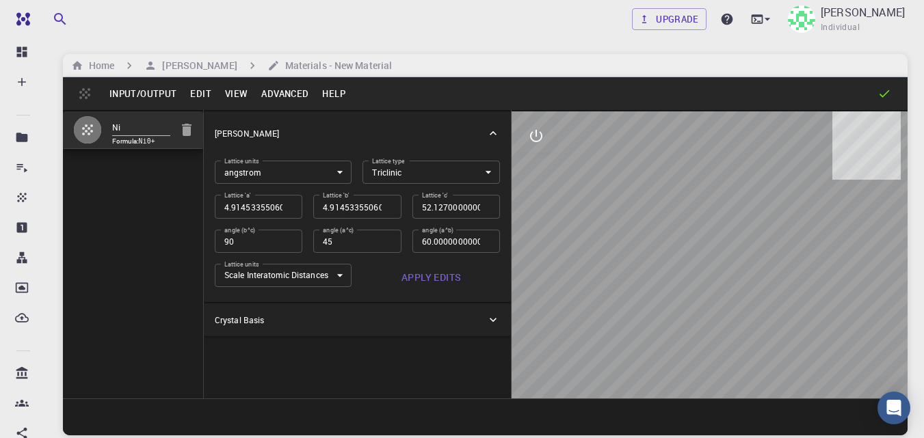
click at [230, 92] on button "View" at bounding box center [236, 94] width 37 height 22
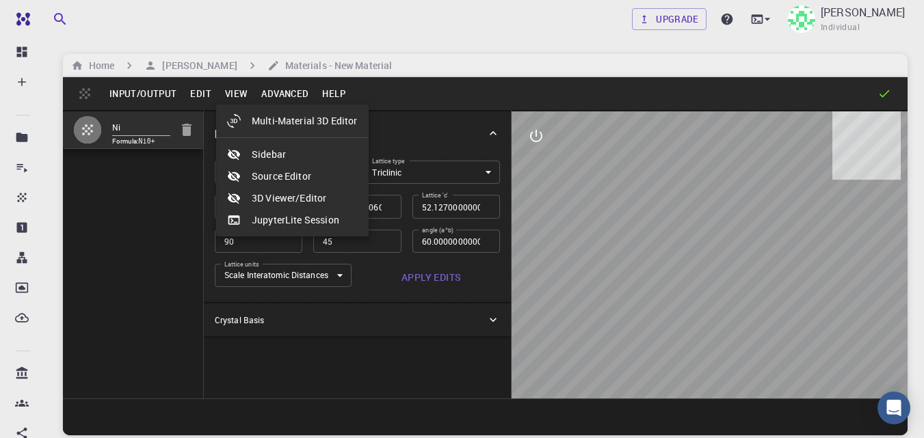
click at [155, 94] on div at bounding box center [462, 219] width 924 height 438
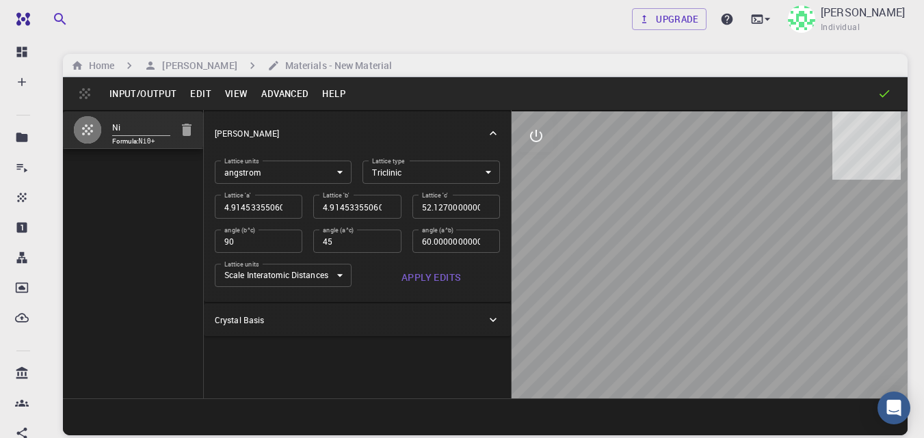
click at [155, 94] on button "Input/Output" at bounding box center [143, 94] width 81 height 22
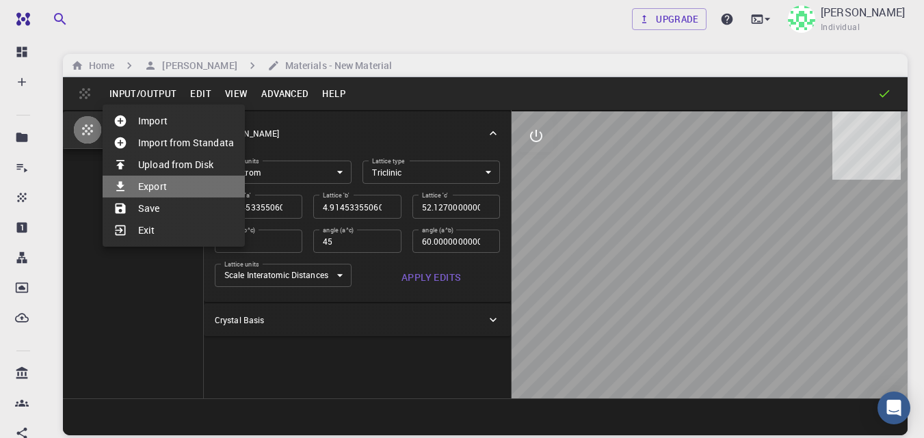
click at [156, 181] on li "Export" at bounding box center [174, 187] width 142 height 22
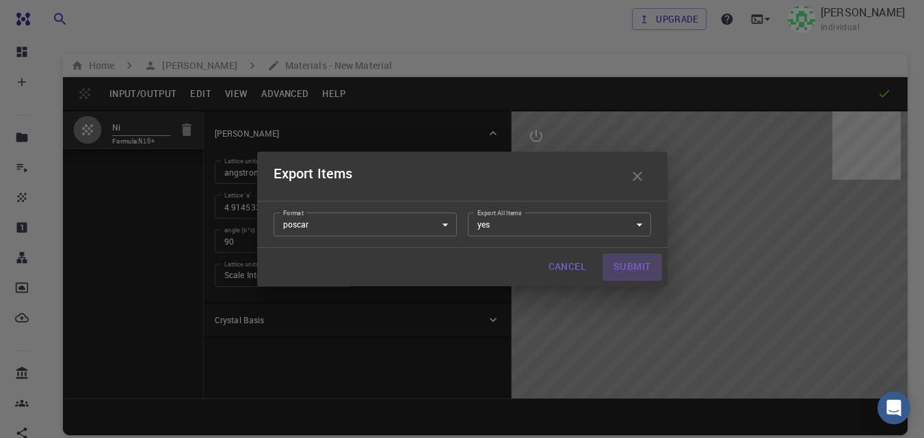
click at [626, 264] on button "Submit" at bounding box center [632, 267] width 59 height 27
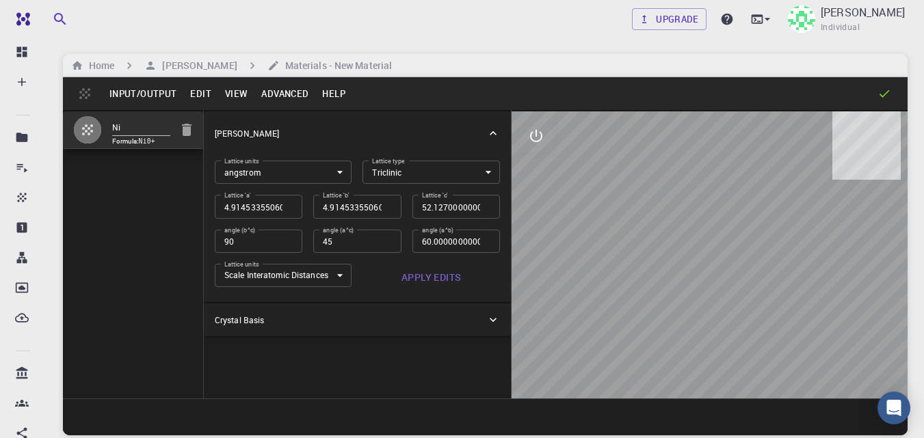
click at [129, 98] on button "Input/Output" at bounding box center [143, 94] width 81 height 22
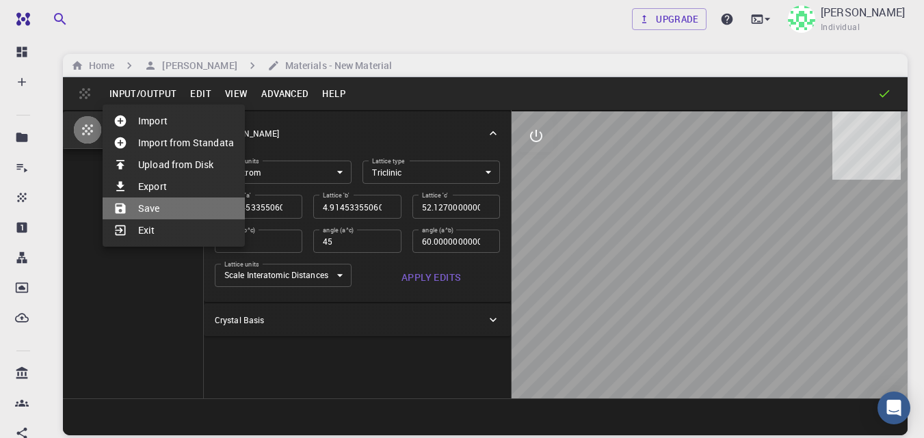
click at [145, 209] on li "Save" at bounding box center [174, 209] width 142 height 22
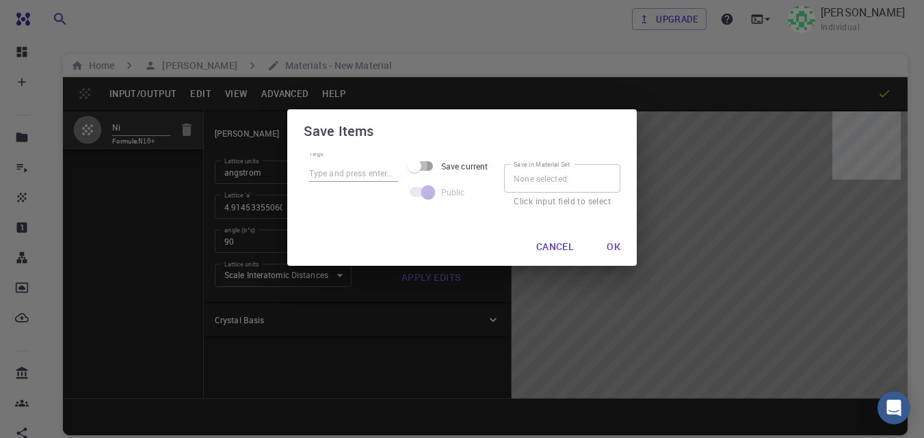
click at [425, 165] on input "Save current" at bounding box center [415, 166] width 78 height 26
checkbox input "true"
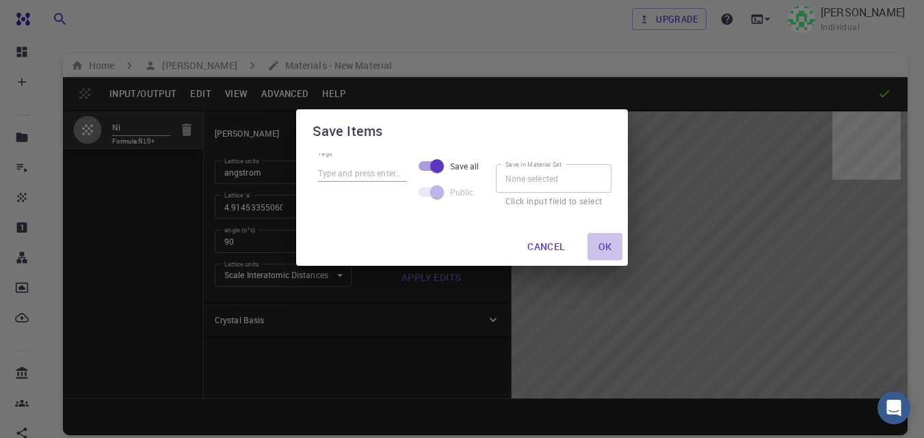
click at [603, 248] on button "Ok" at bounding box center [606, 246] width 36 height 27
click at [518, 185] on input "Save in Material Set" at bounding box center [554, 178] width 116 height 29
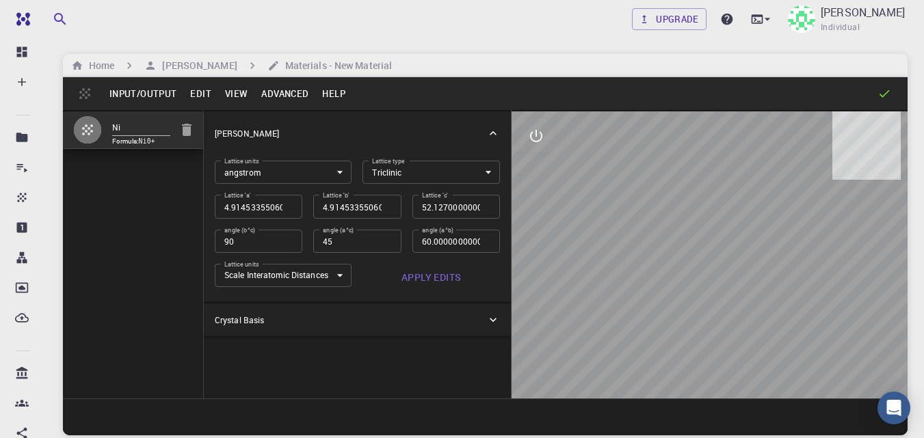
click at [488, 319] on icon at bounding box center [493, 320] width 14 height 14
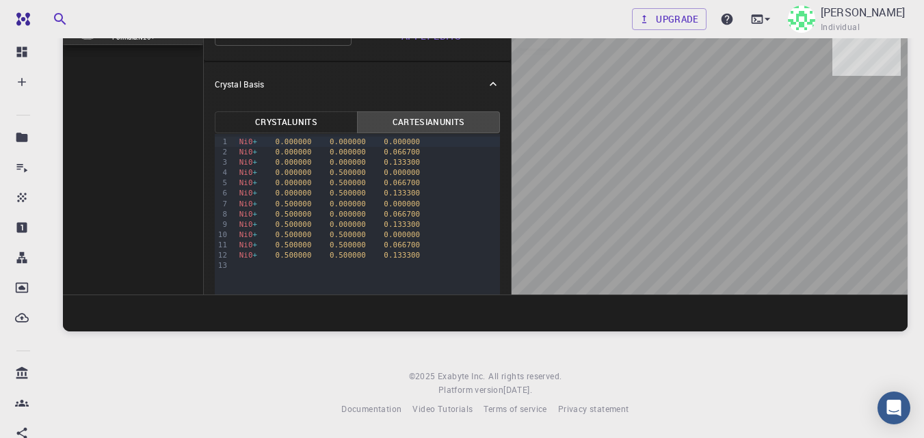
scroll to position [142, 0]
click at [433, 115] on button "Cartesian Units" at bounding box center [428, 118] width 143 height 22
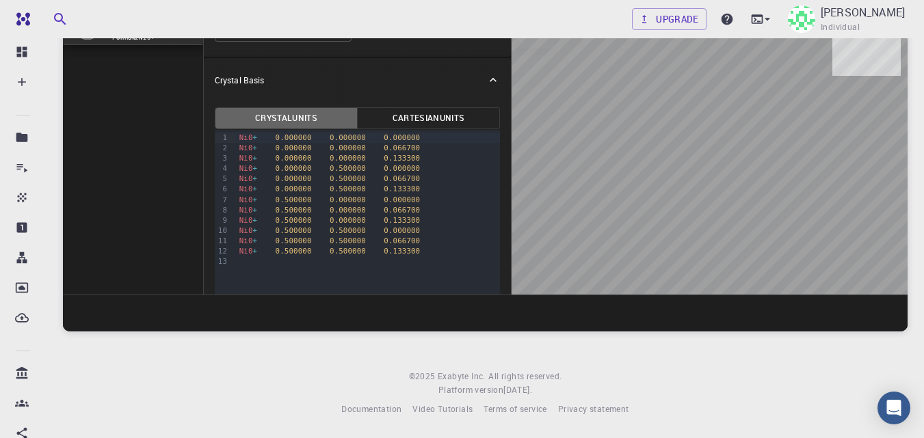
click at [303, 119] on button "Crystal Units" at bounding box center [286, 118] width 143 height 22
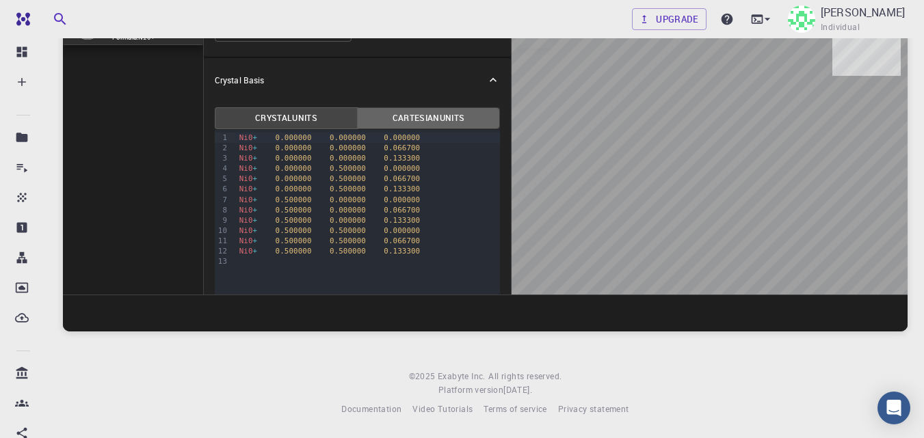
click at [429, 116] on button "Cartesian Units" at bounding box center [428, 118] width 143 height 22
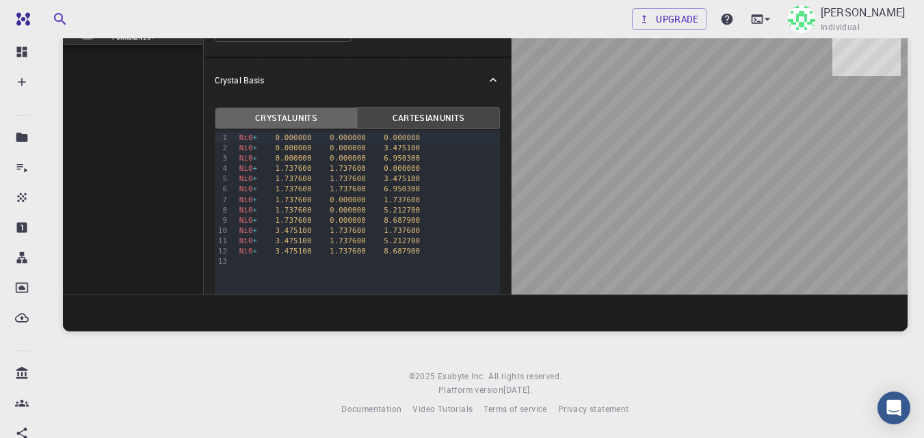
click at [307, 114] on button "Crystal Units" at bounding box center [286, 118] width 143 height 22
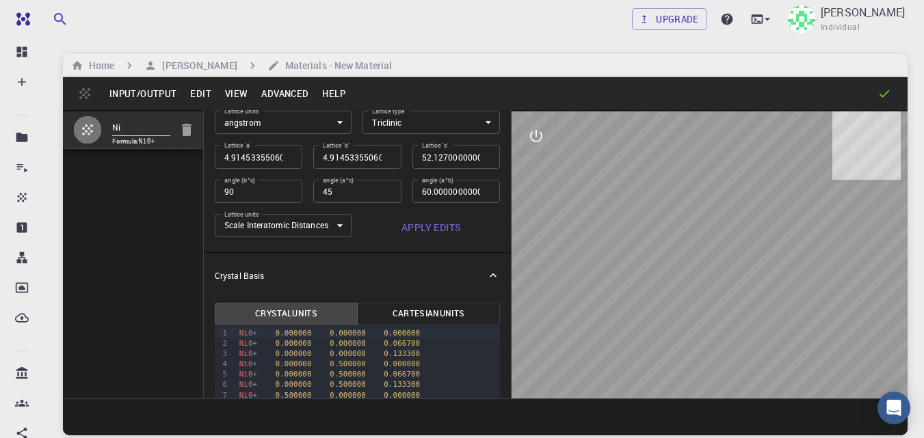
scroll to position [52, 0]
click at [486, 276] on icon at bounding box center [493, 274] width 14 height 14
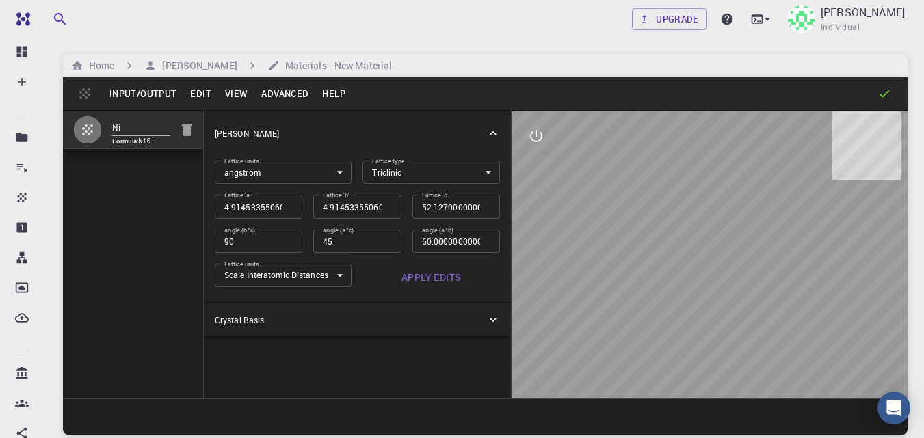
scroll to position [0, 0]
click at [493, 131] on icon at bounding box center [493, 134] width 14 height 14
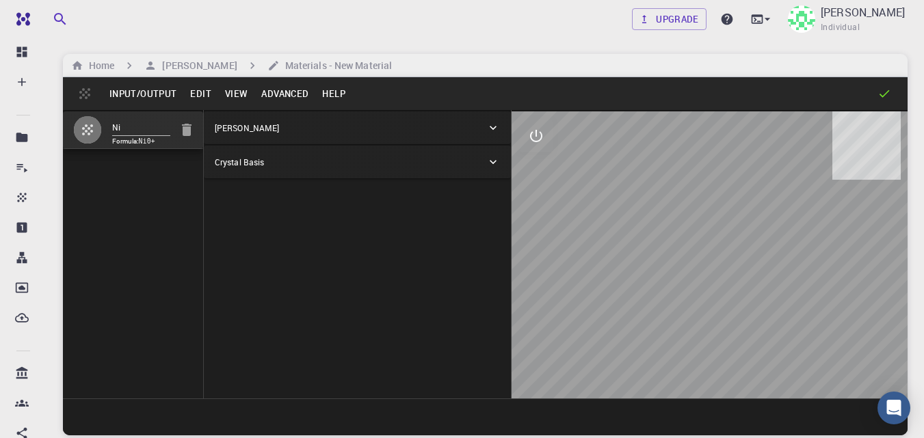
click at [493, 131] on icon at bounding box center [493, 128] width 14 height 14
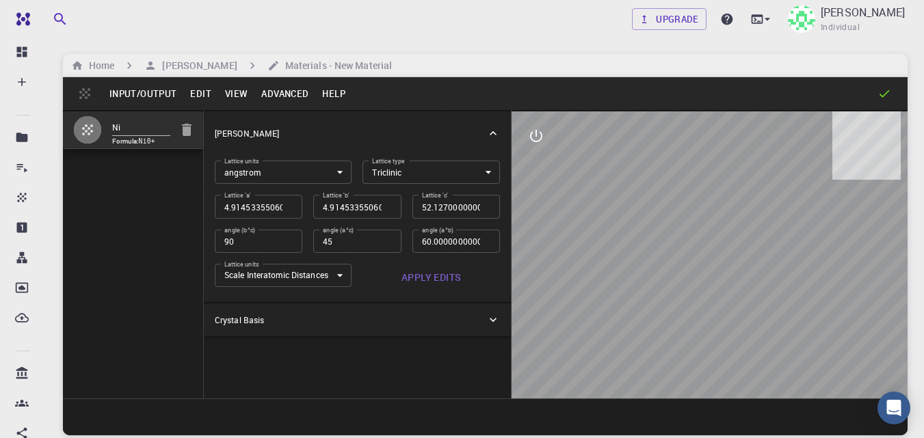
type input "4.914533551"
type input "52.127"
type input "45.05"
type input "60"
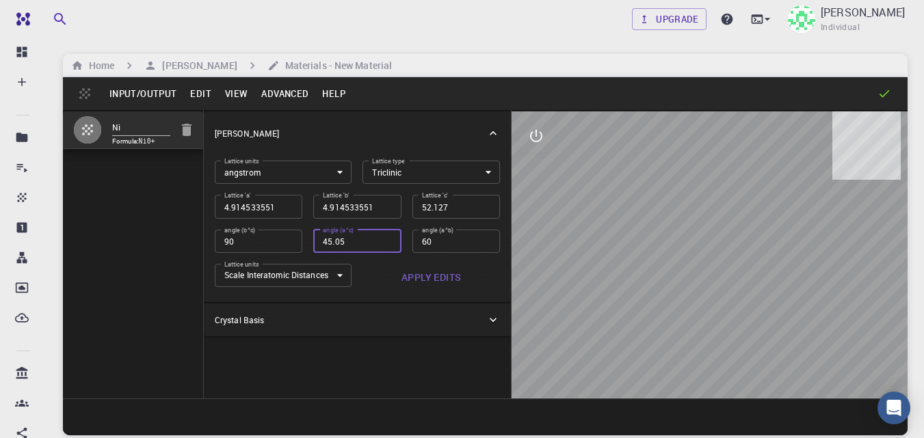
click at [386, 237] on input "45.05" at bounding box center [357, 241] width 88 height 23
click at [386, 246] on input "45" at bounding box center [357, 241] width 88 height 23
click at [386, 246] on input "44.9" at bounding box center [357, 241] width 88 height 23
type input "44.95"
click at [386, 237] on input "44.95" at bounding box center [357, 241] width 88 height 23
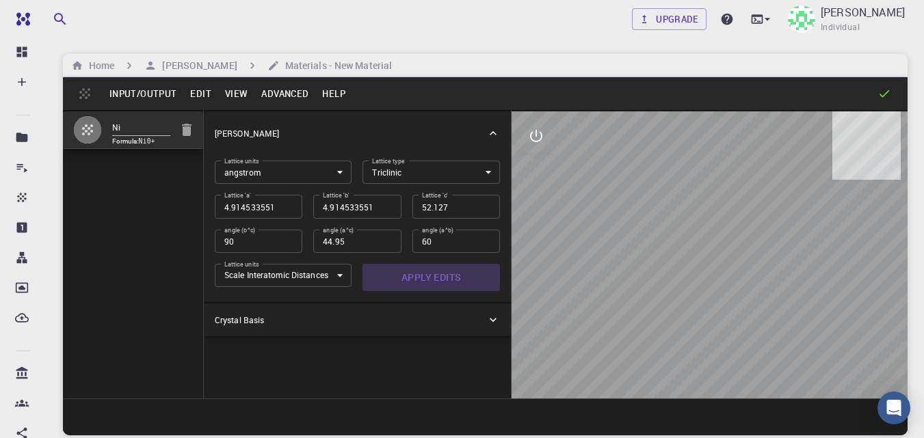
click at [427, 277] on button "Apply Edits" at bounding box center [431, 277] width 137 height 27
click at [273, 94] on button "Advanced" at bounding box center [284, 94] width 61 height 22
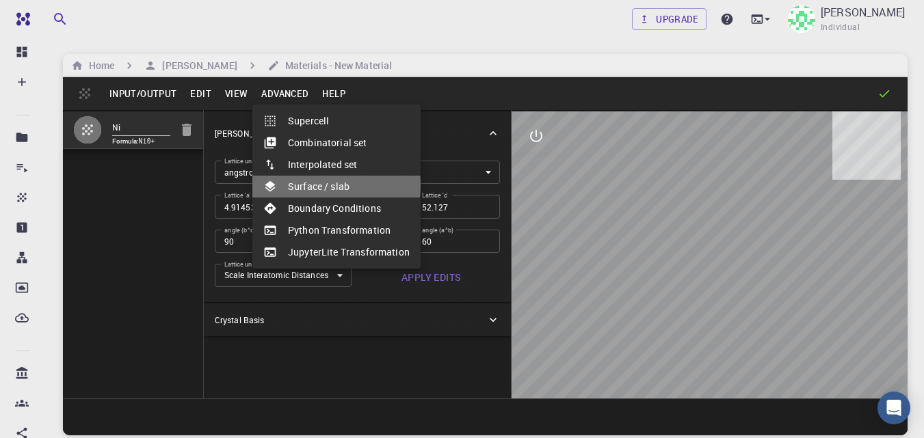
click at [303, 185] on li "Surface / slab" at bounding box center [336, 187] width 168 height 22
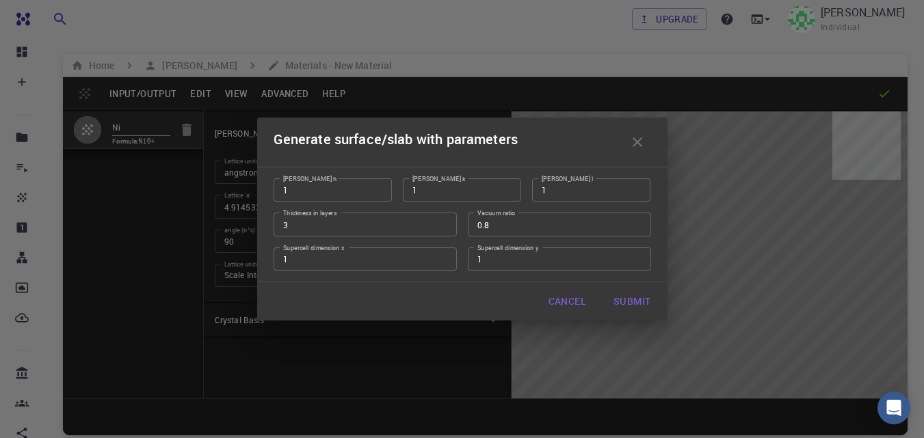
click at [633, 138] on icon "button" at bounding box center [638, 142] width 10 height 10
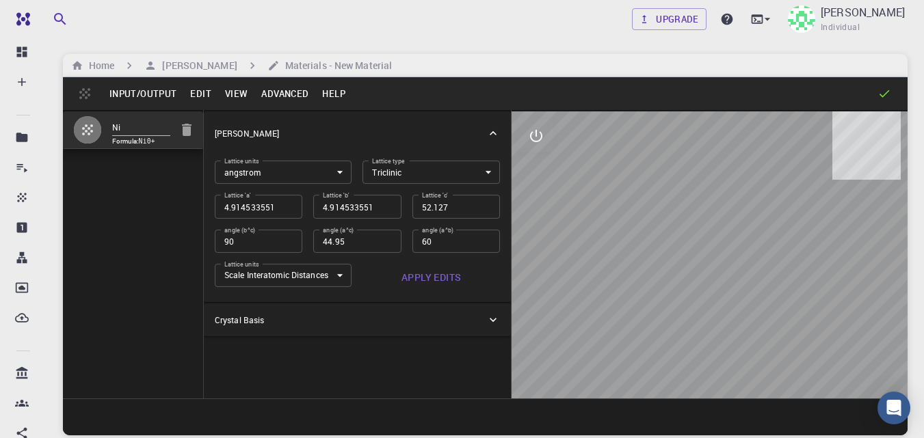
click at [192, 92] on button "Edit" at bounding box center [200, 94] width 35 height 22
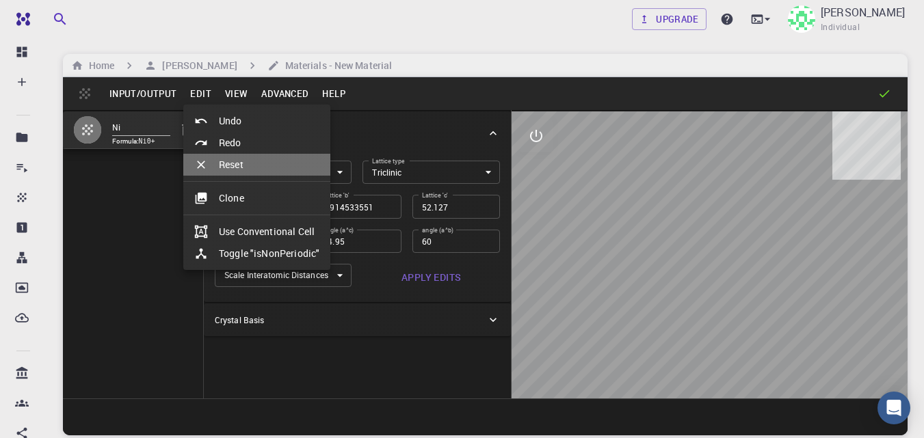
click at [219, 168] on li "Reset" at bounding box center [256, 165] width 147 height 22
type input "CUB"
type input "3.47514587"
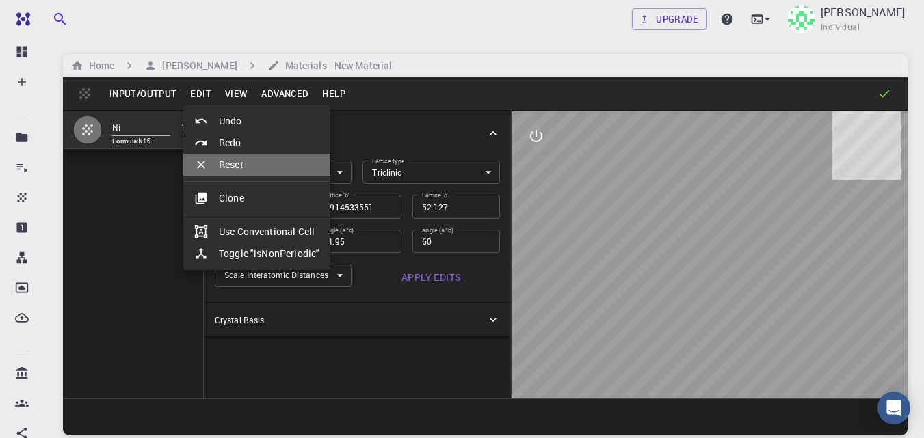
type input "90"
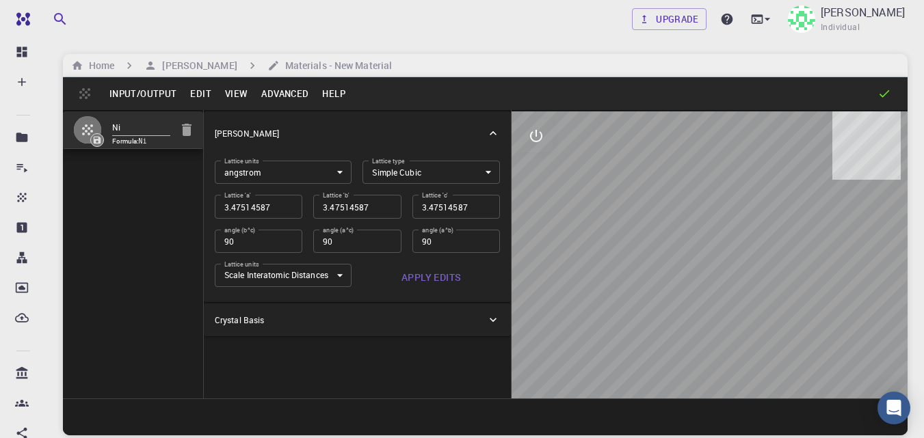
click at [198, 94] on button "Edit" at bounding box center [200, 94] width 35 height 22
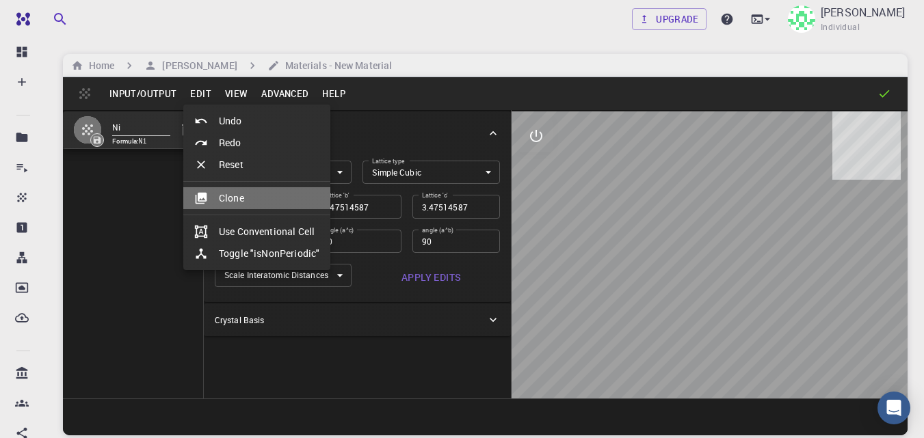
click at [205, 196] on icon at bounding box center [202, 199] width 12 height 12
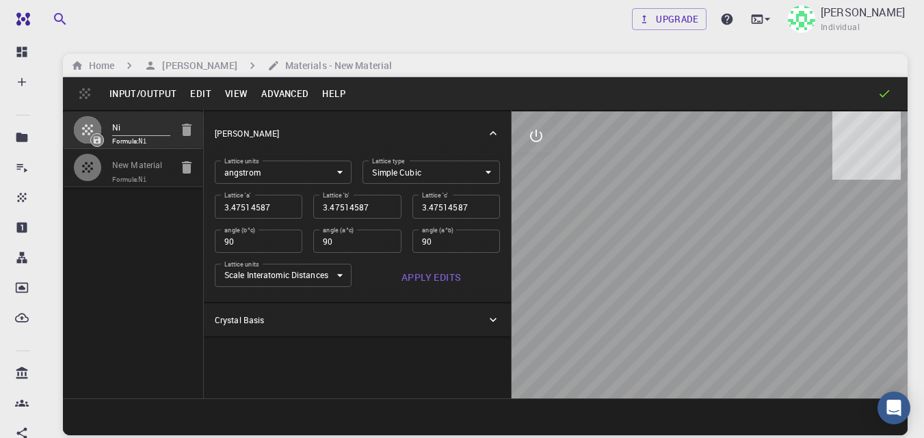
click at [199, 92] on button "Edit" at bounding box center [200, 94] width 35 height 22
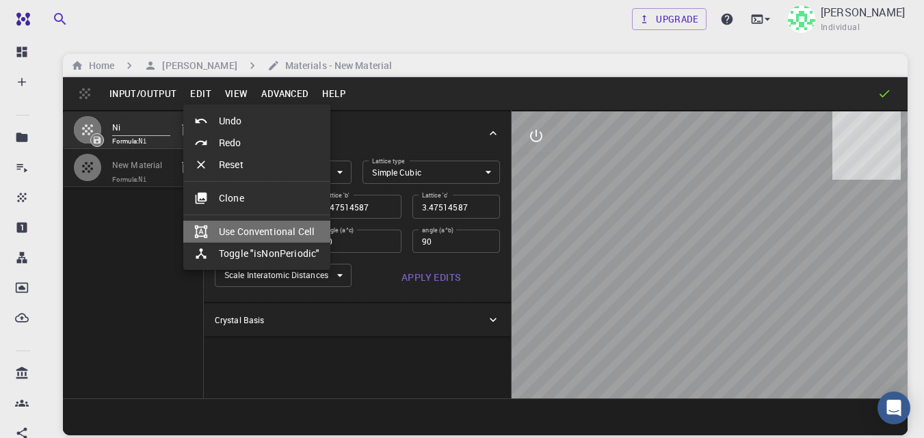
click at [225, 233] on li "Use Conventional Cell" at bounding box center [256, 232] width 147 height 22
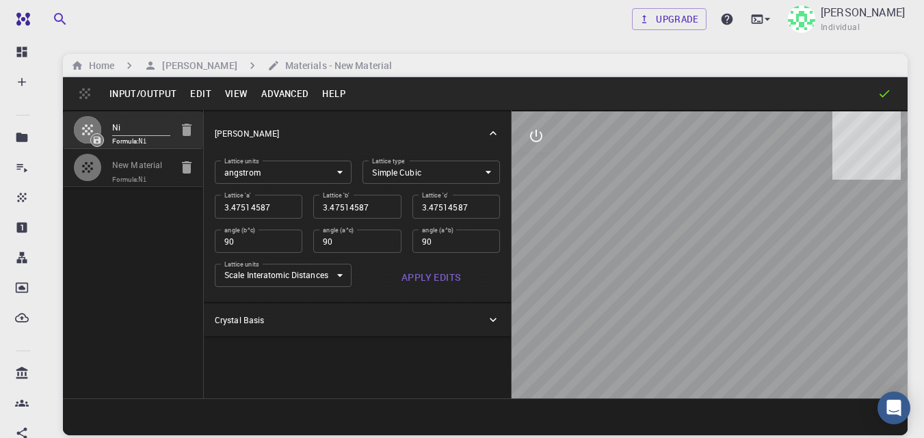
click at [280, 92] on button "Advanced" at bounding box center [284, 94] width 61 height 22
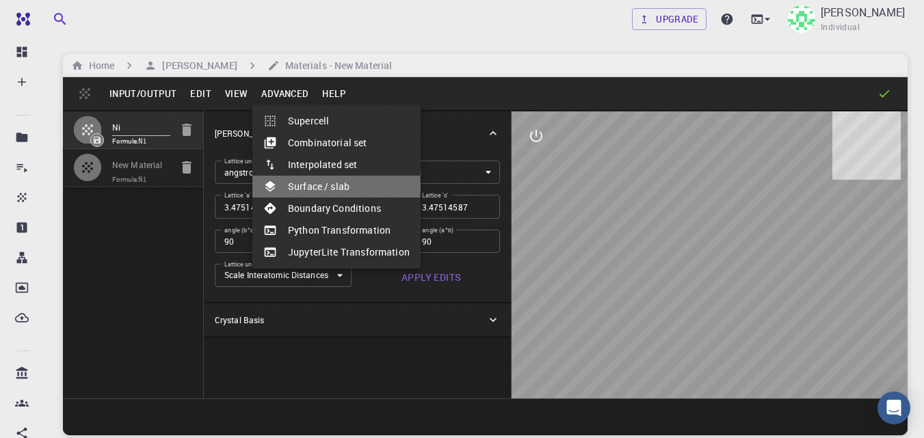
click at [294, 186] on li "Surface / slab" at bounding box center [336, 187] width 168 height 22
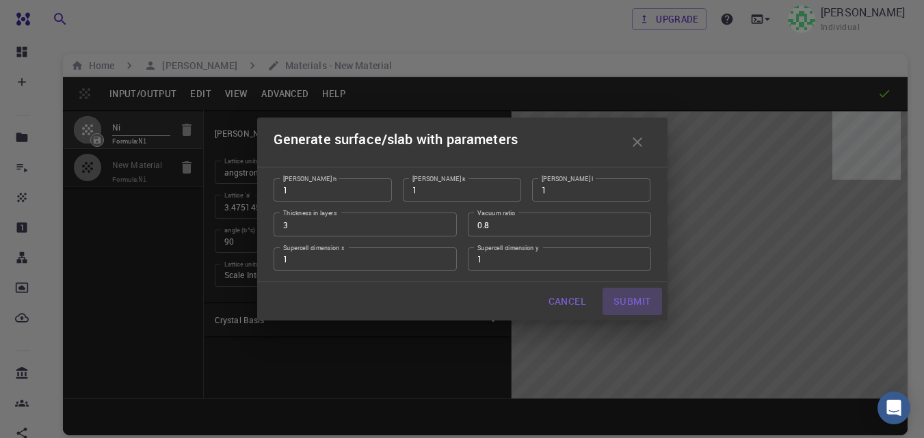
click at [624, 299] on button "Submit" at bounding box center [632, 301] width 59 height 27
type input "TRI"
type input "4.9145335506027426"
type input "52.12700000000001"
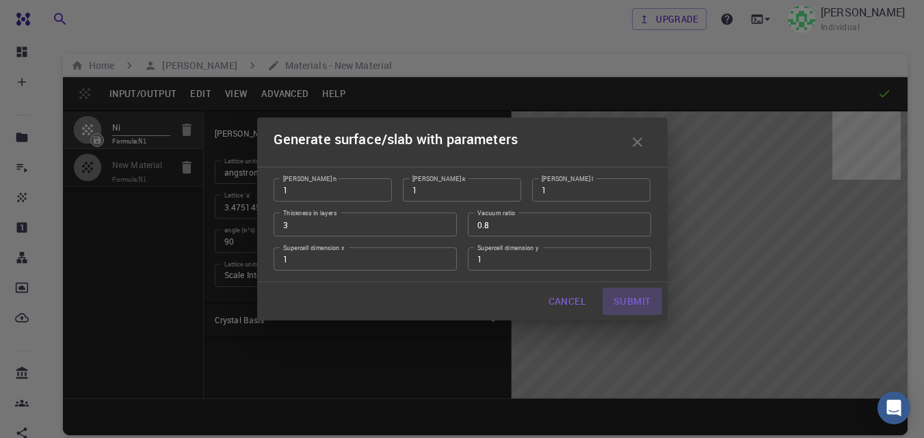
type input "45"
type input "60.00000000000001"
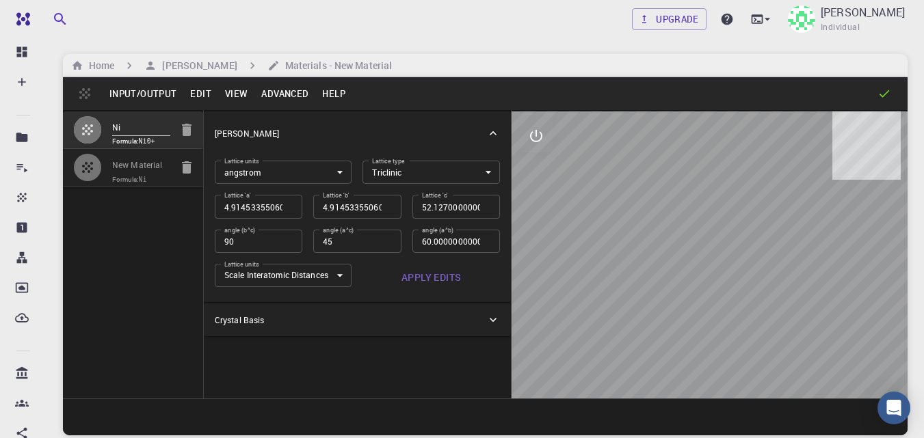
drag, startPoint x: 707, startPoint y: 343, endPoint x: 698, endPoint y: 325, distance: 19.9
click at [679, 341] on div at bounding box center [710, 254] width 396 height 287
drag, startPoint x: 717, startPoint y: 198, endPoint x: 687, endPoint y: 202, distance: 29.6
click at [687, 202] on div at bounding box center [710, 254] width 396 height 287
click at [542, 140] on icon "interactive" at bounding box center [536, 136] width 16 height 16
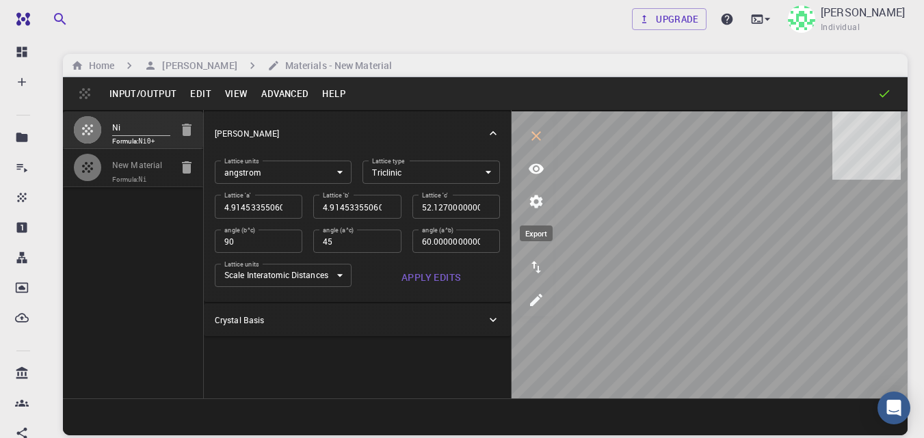
click at [533, 268] on icon "export" at bounding box center [536, 267] width 16 height 16
click at [531, 168] on icon "view" at bounding box center [536, 169] width 15 height 10
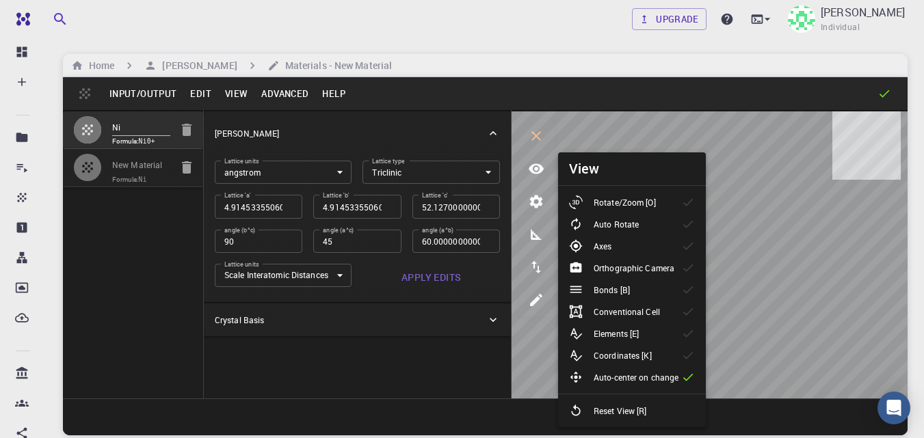
click at [608, 223] on p "Auto Rotate" at bounding box center [616, 224] width 45 height 12
click at [680, 202] on li "Rotate/Zoom [O]" at bounding box center [632, 203] width 148 height 22
click at [614, 244] on div "Axes" at bounding box center [595, 246] width 53 height 14
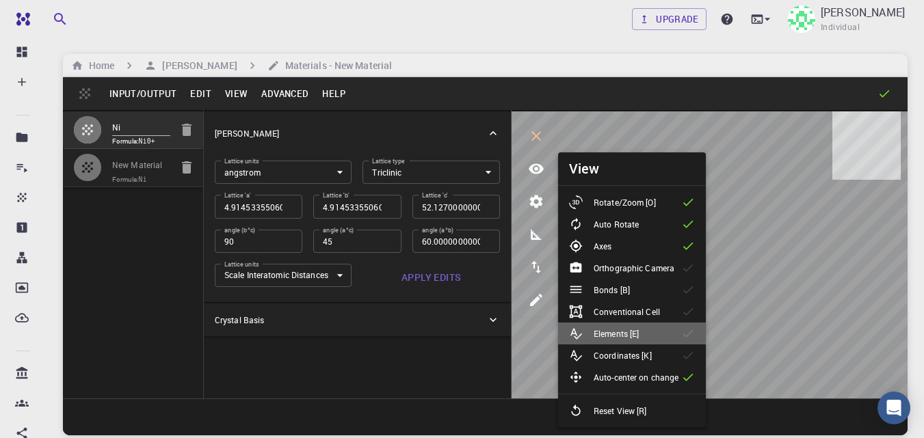
click at [605, 336] on p "Elements [E]" at bounding box center [616, 334] width 45 height 12
click at [627, 356] on p "Coordinates [K]" at bounding box center [623, 356] width 58 height 12
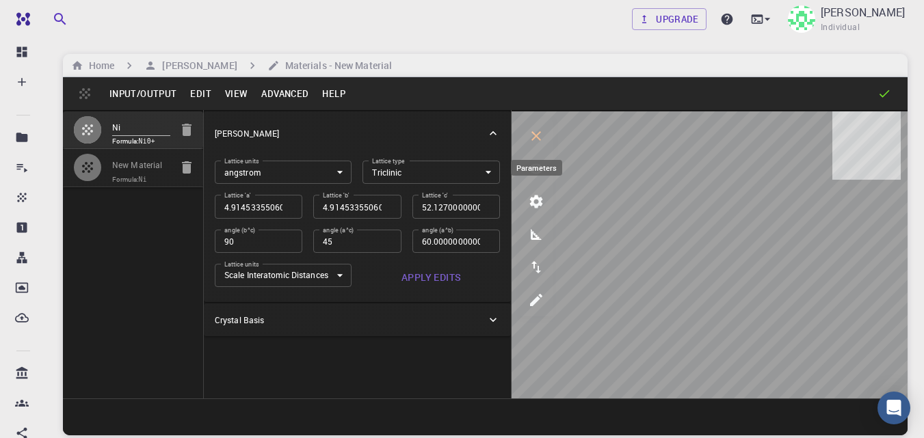
click at [536, 201] on icon "parameters" at bounding box center [536, 202] width 16 height 16
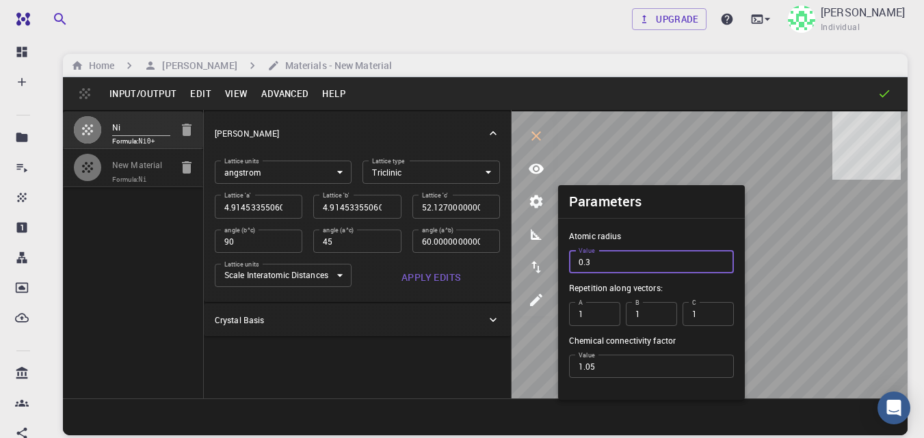
click at [719, 259] on input "0.3" at bounding box center [651, 261] width 165 height 23
click at [719, 259] on input "0.4" at bounding box center [651, 261] width 165 height 23
click at [719, 259] on input "0.5" at bounding box center [651, 261] width 165 height 23
click at [719, 259] on input "0.6" at bounding box center [651, 261] width 165 height 23
click at [719, 259] on input "0.7" at bounding box center [651, 261] width 165 height 23
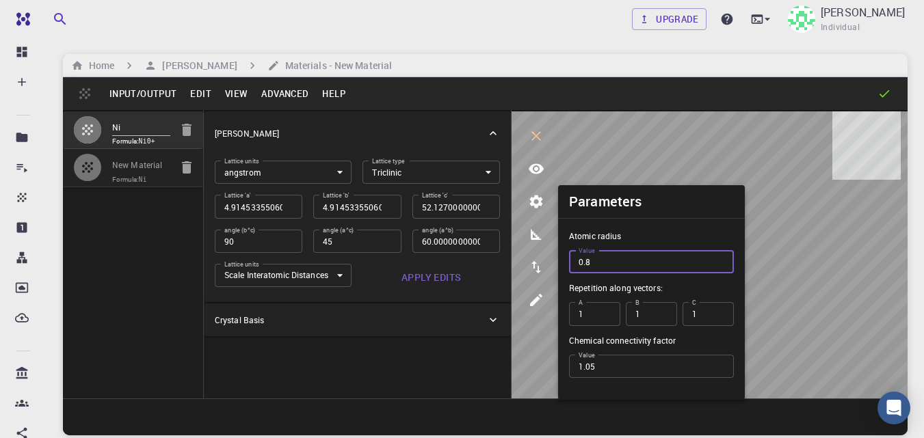
click at [719, 259] on input "0.8" at bounding box center [651, 261] width 165 height 23
click at [719, 259] on input "0.9" at bounding box center [651, 261] width 165 height 23
click at [719, 259] on input "1" at bounding box center [651, 261] width 165 height 23
click at [719, 259] on input "1.1" at bounding box center [651, 261] width 165 height 23
click at [719, 259] on input "1.2" at bounding box center [651, 261] width 165 height 23
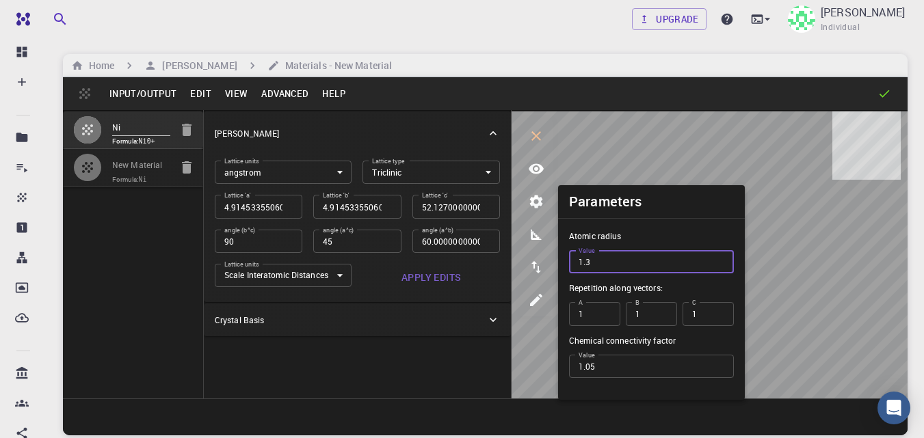
type input "1.3"
click at [719, 259] on input "1.3" at bounding box center [651, 261] width 165 height 23
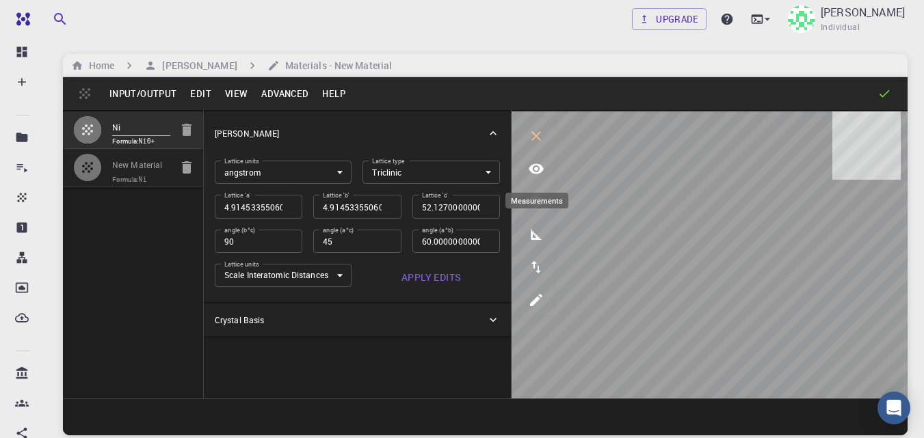
click at [536, 233] on icon "measurements" at bounding box center [536, 234] width 16 height 16
click at [537, 261] on icon "export" at bounding box center [536, 267] width 16 height 16
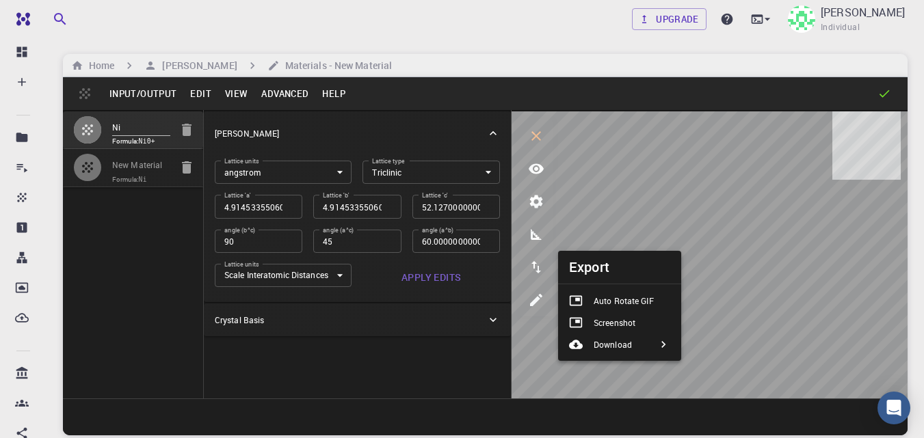
click at [612, 302] on p "Auto Rotate GIF" at bounding box center [624, 301] width 60 height 12
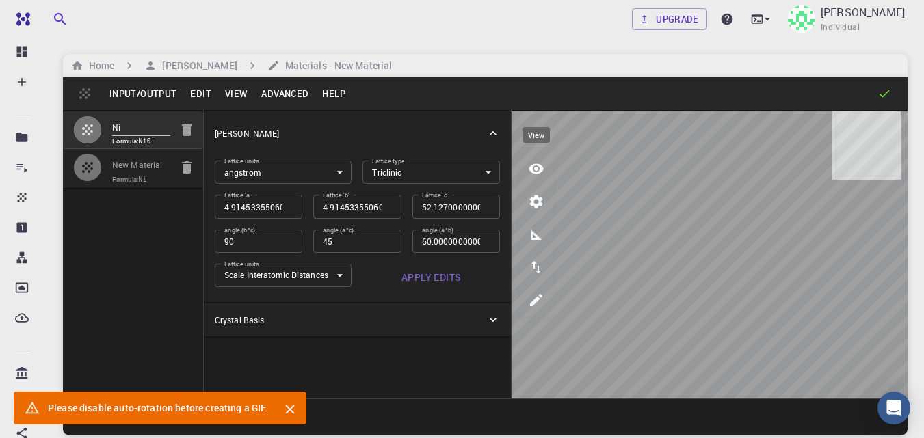
click at [533, 172] on icon "view" at bounding box center [536, 169] width 15 height 10
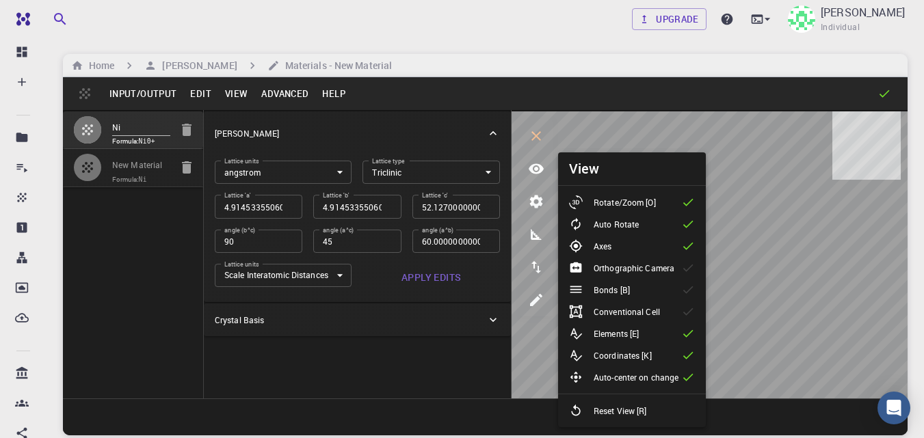
click at [683, 224] on icon at bounding box center [688, 225] width 14 height 14
click at [683, 291] on icon at bounding box center [688, 290] width 14 height 14
click at [689, 313] on icon at bounding box center [688, 312] width 10 height 8
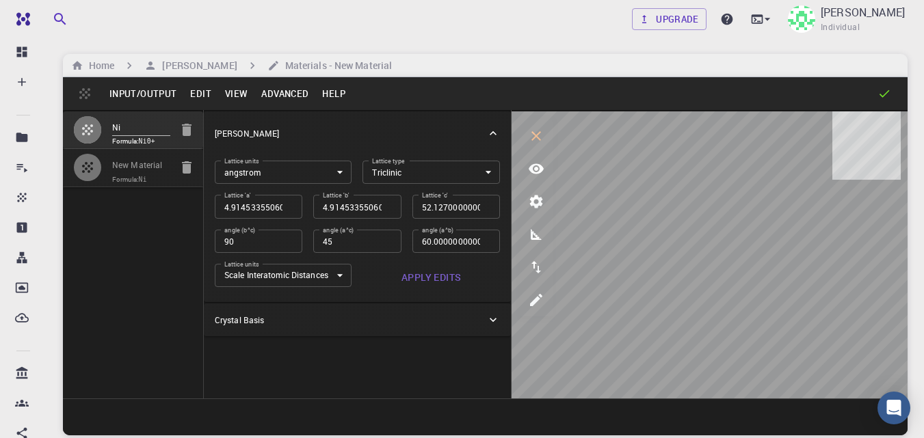
click at [826, 137] on div at bounding box center [710, 254] width 396 height 287
click at [492, 320] on icon at bounding box center [493, 320] width 7 height 4
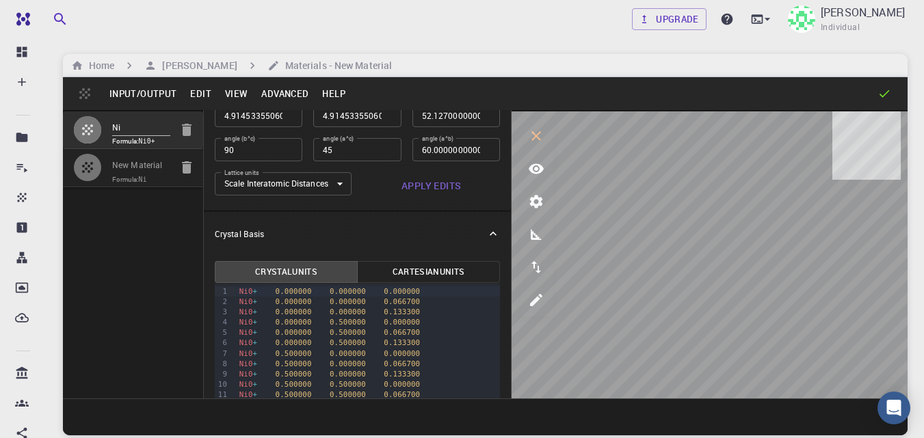
scroll to position [68, 0]
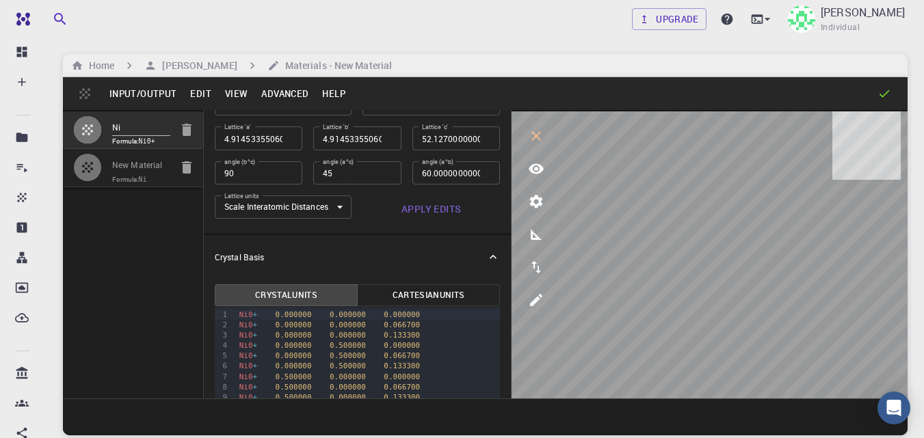
click at [336, 207] on body "Free Dashboard Create New Job New Material Create Material Upload File Import f…" at bounding box center [462, 271] width 924 height 542
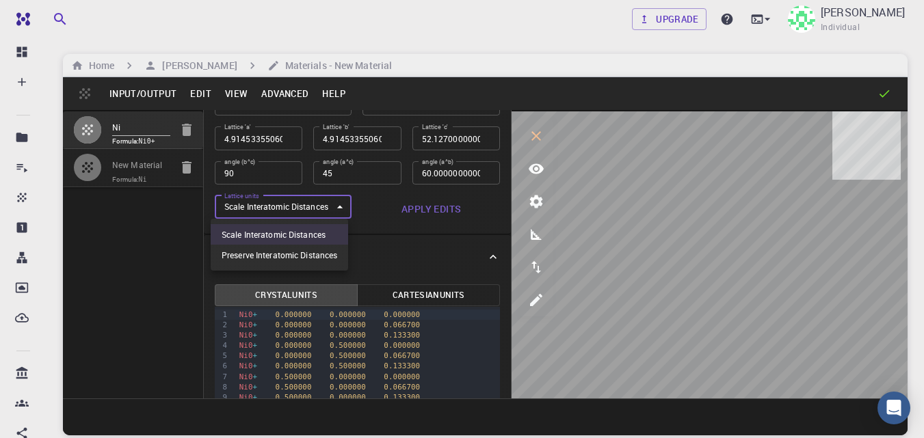
click at [366, 219] on div at bounding box center [462, 219] width 924 height 438
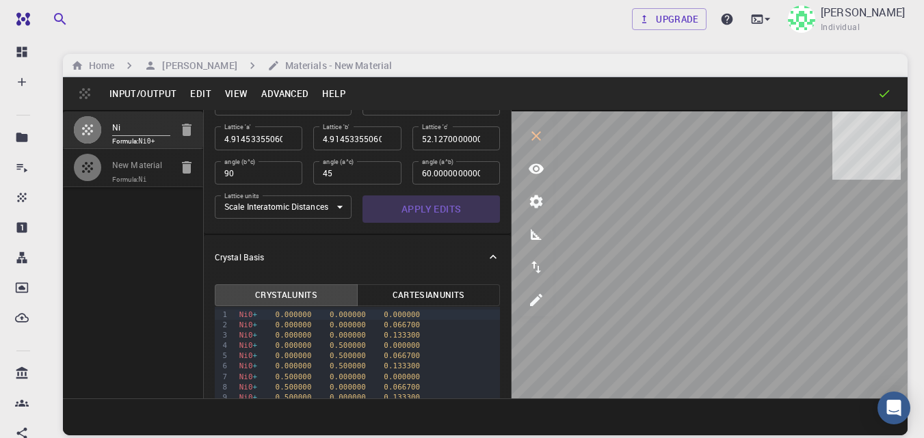
click at [432, 209] on button "Apply Edits" at bounding box center [431, 209] width 137 height 27
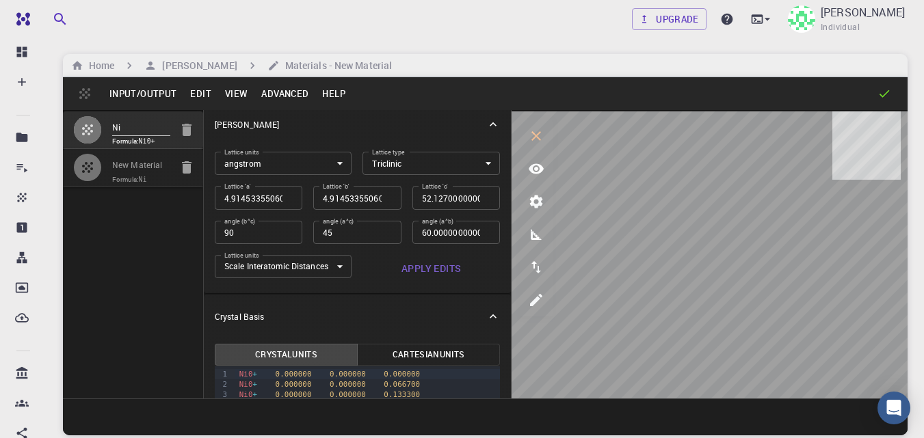
scroll to position [0, 0]
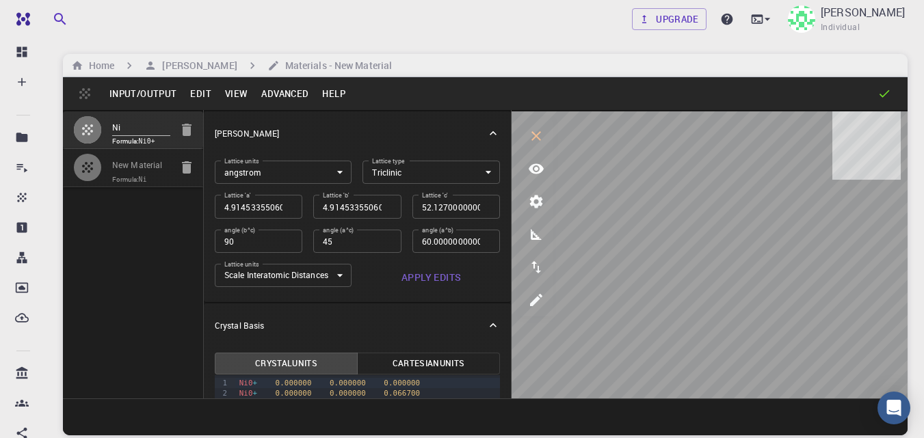
click at [282, 90] on button "Advanced" at bounding box center [284, 94] width 61 height 22
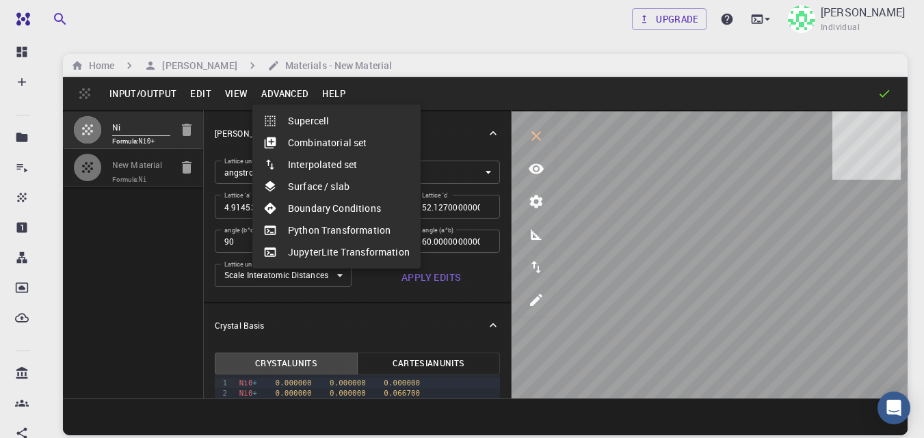
click at [200, 94] on div at bounding box center [462, 219] width 924 height 438
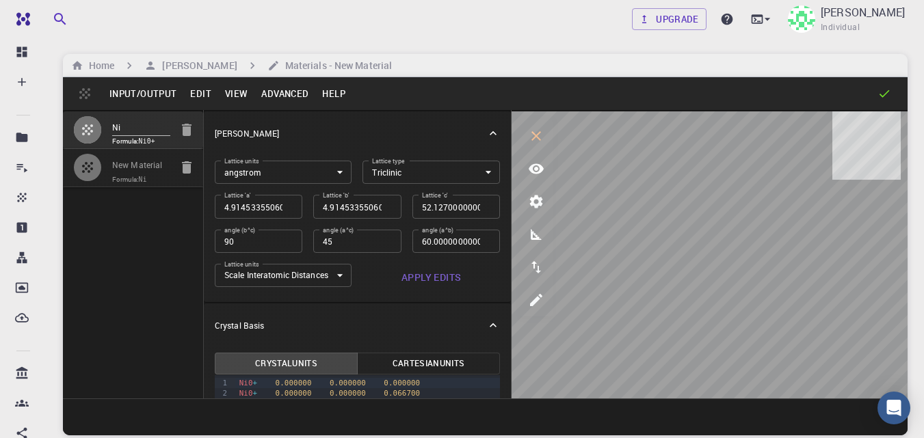
click at [200, 94] on button "Edit" at bounding box center [200, 94] width 35 height 22
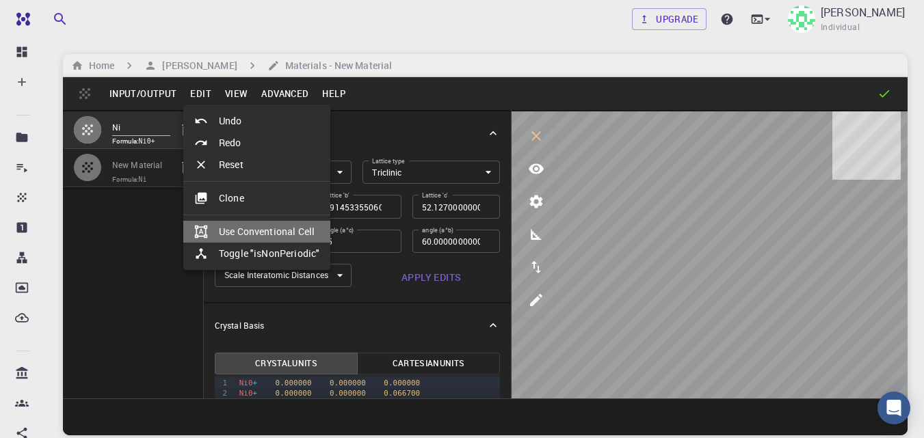
click at [242, 234] on li "Use Conventional Cell" at bounding box center [256, 232] width 147 height 22
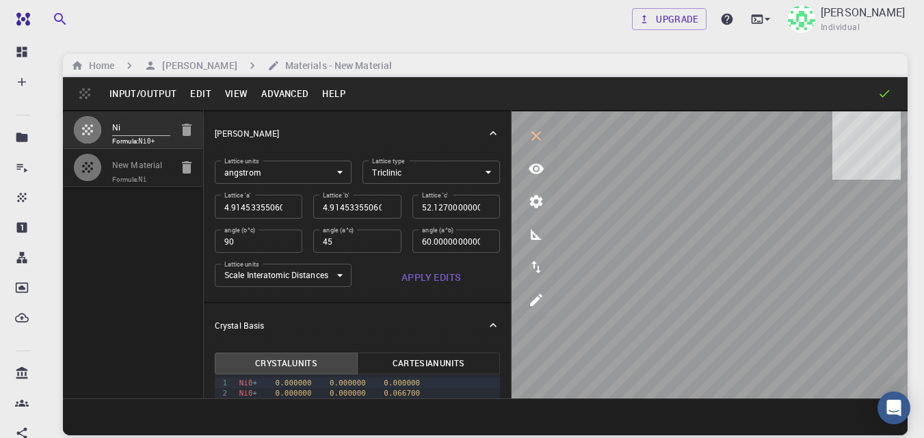
click at [128, 90] on button "Input/Output" at bounding box center [143, 94] width 81 height 22
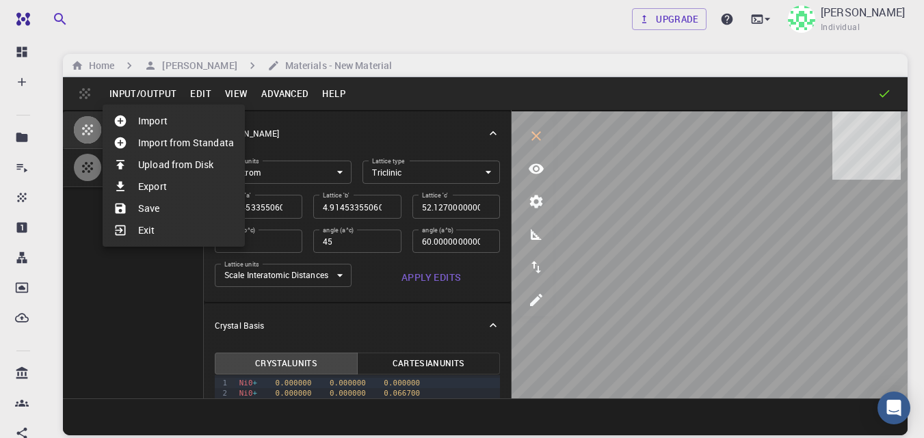
click at [312, 128] on div at bounding box center [462, 219] width 924 height 438
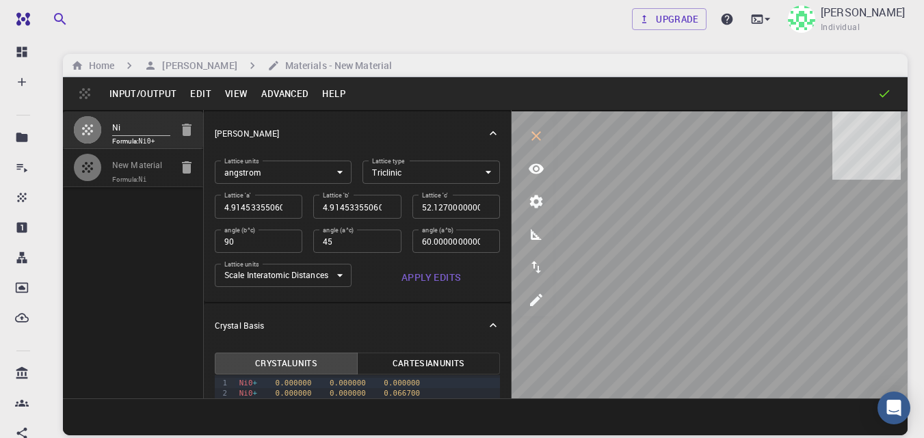
click at [90, 129] on icon "button" at bounding box center [87, 129] width 11 height 11
click at [536, 239] on icon "measurements" at bounding box center [536, 234] width 11 height 11
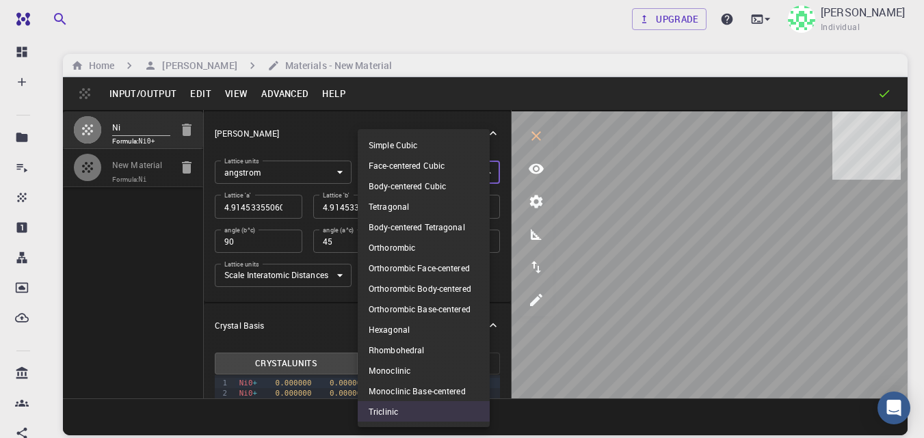
click at [477, 174] on body "Free Dashboard Create New Job New Material Create Material Upload File Import f…" at bounding box center [462, 271] width 924 height 542
click at [430, 328] on li "Hexagonal" at bounding box center [424, 329] width 132 height 21
type input "HEX"
type input "4.914533551"
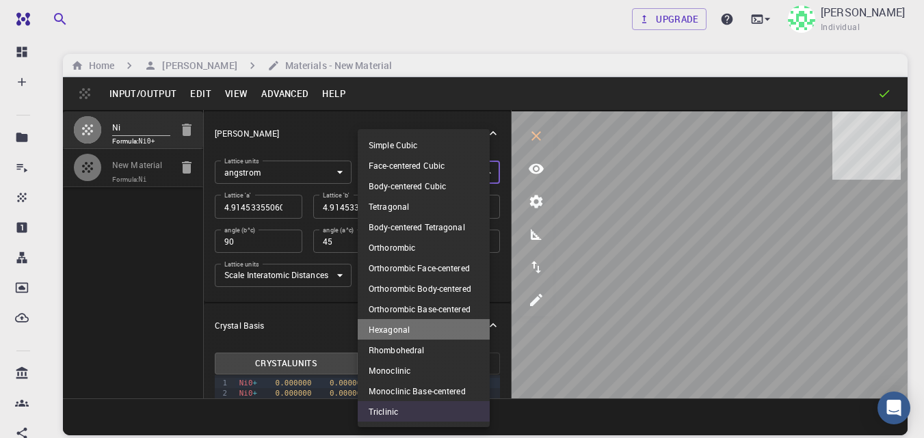
type input "52.127"
type input "90"
type input "120"
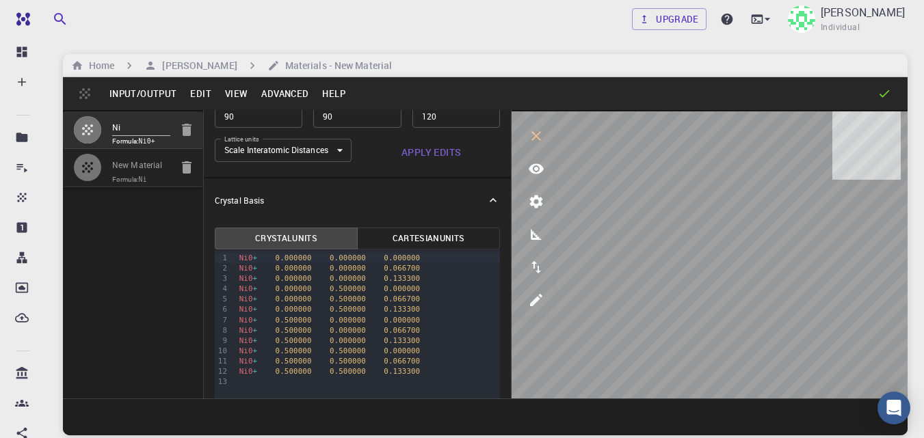
scroll to position [157, 0]
